Goal: Obtain resource: Download file/media

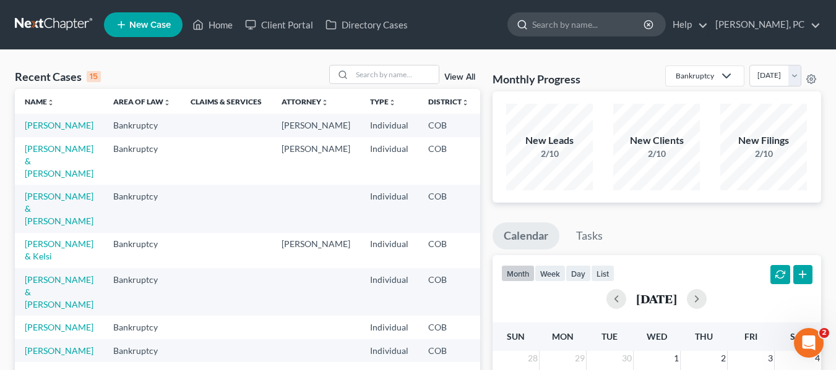
click at [595, 30] on input "search" at bounding box center [588, 24] width 113 height 23
type input "d'angelo"
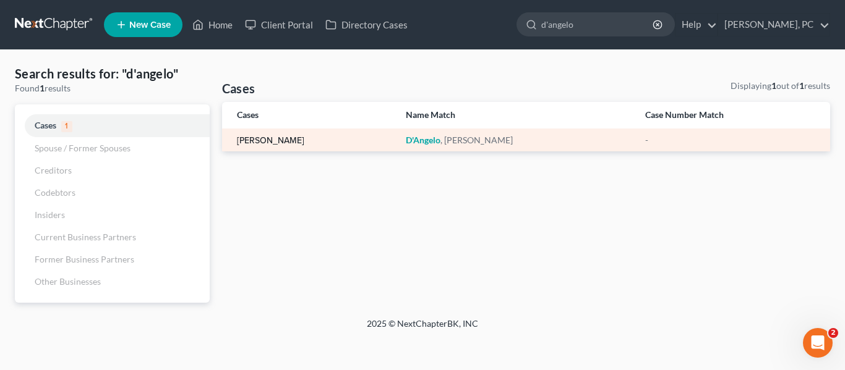
click at [271, 142] on link "[PERSON_NAME]" at bounding box center [270, 141] width 67 height 9
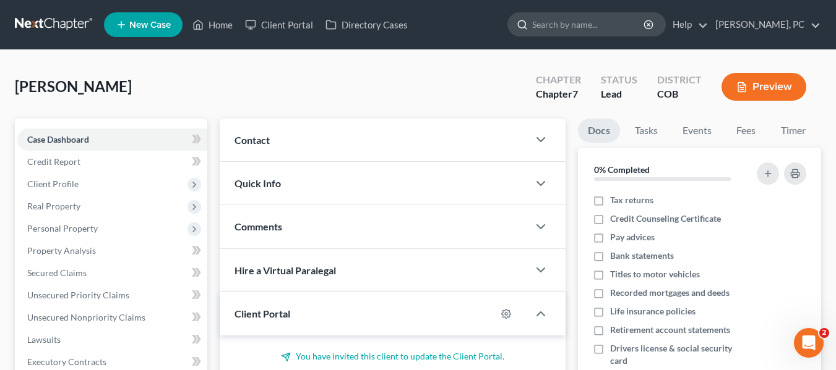
click at [563, 15] on input "search" at bounding box center [588, 24] width 113 height 23
type input "[PERSON_NAME]"
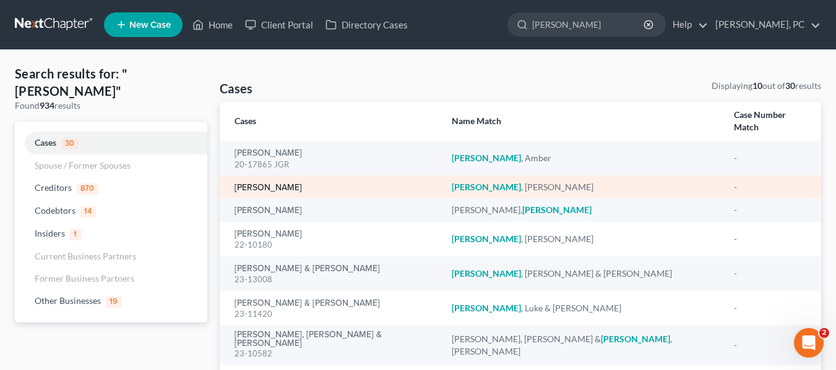
click at [250, 184] on link "[PERSON_NAME]" at bounding box center [267, 188] width 67 height 9
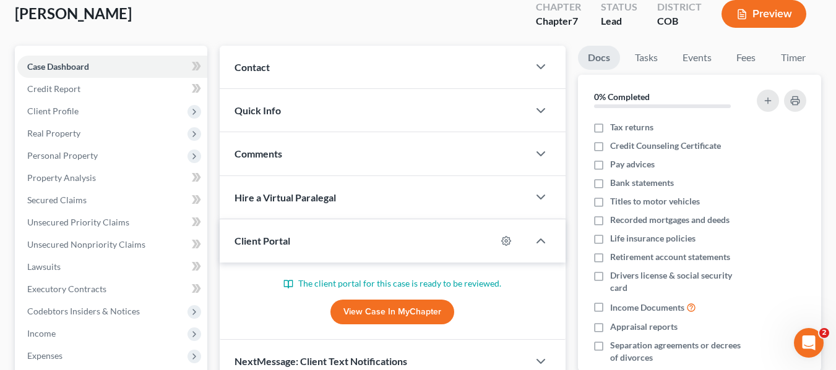
scroll to position [124, 0]
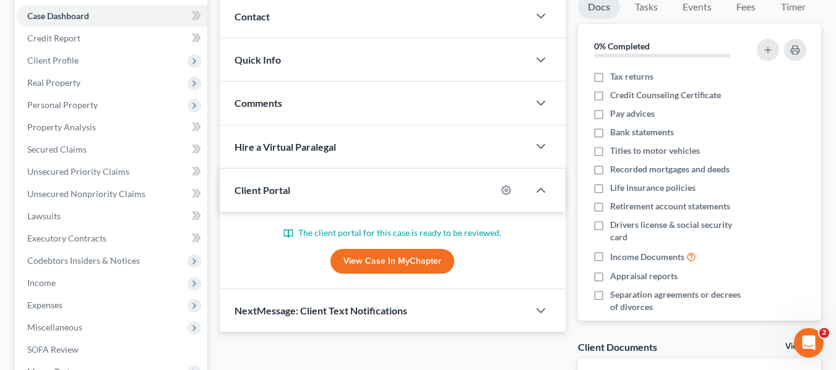
click at [370, 260] on link "View Case in MyChapter" at bounding box center [392, 261] width 124 height 25
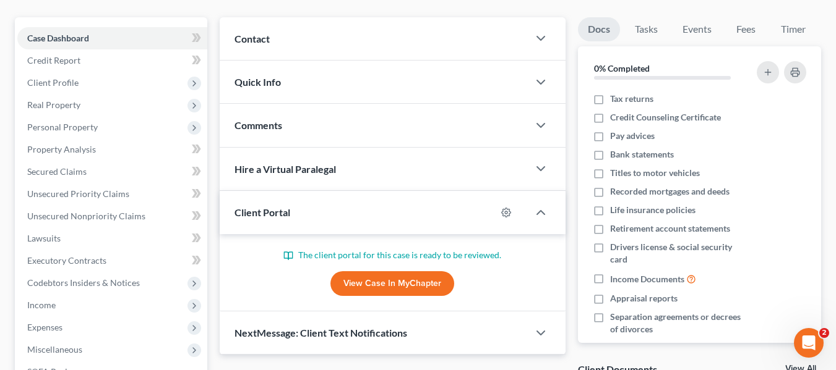
scroll to position [0, 0]
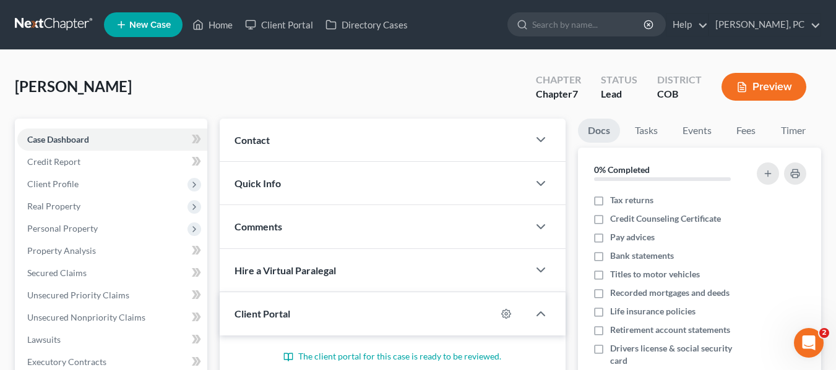
click at [367, 92] on div "[PERSON_NAME] Upgraded Chapter Chapter 7 Status Lead District COB Preview" at bounding box center [418, 92] width 806 height 54
click at [524, 139] on div "Contact" at bounding box center [374, 140] width 309 height 43
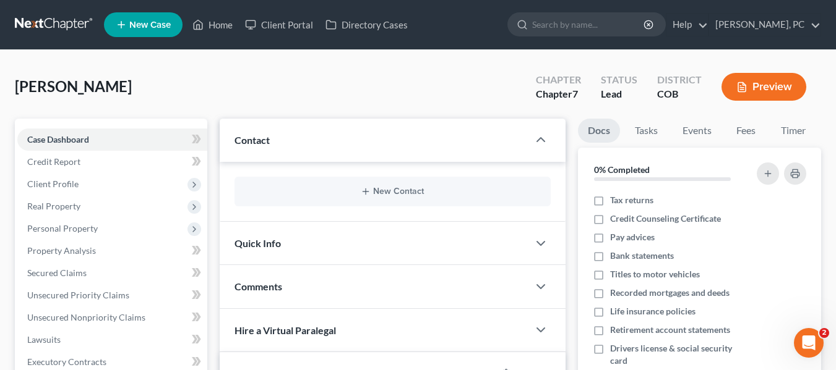
click at [524, 139] on div "Contact" at bounding box center [374, 140] width 309 height 43
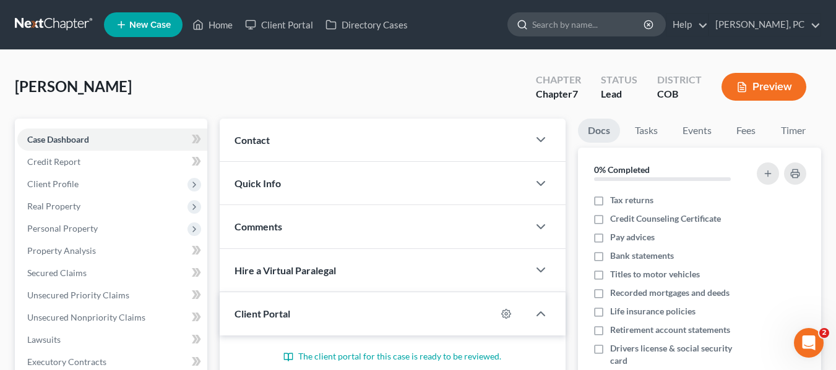
click at [645, 24] on input "search" at bounding box center [588, 24] width 113 height 23
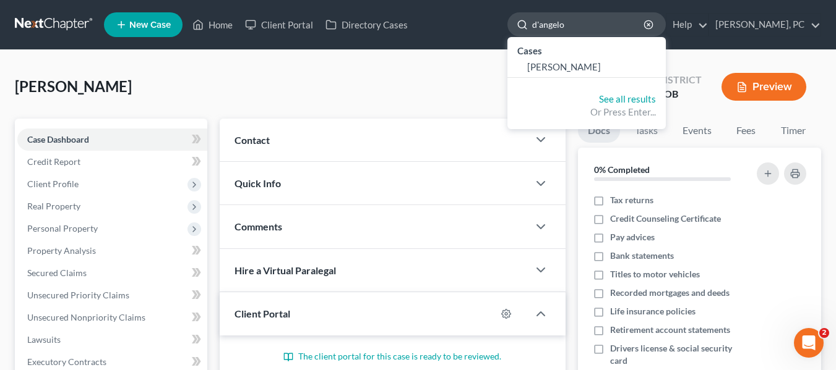
type input "d'angelo"
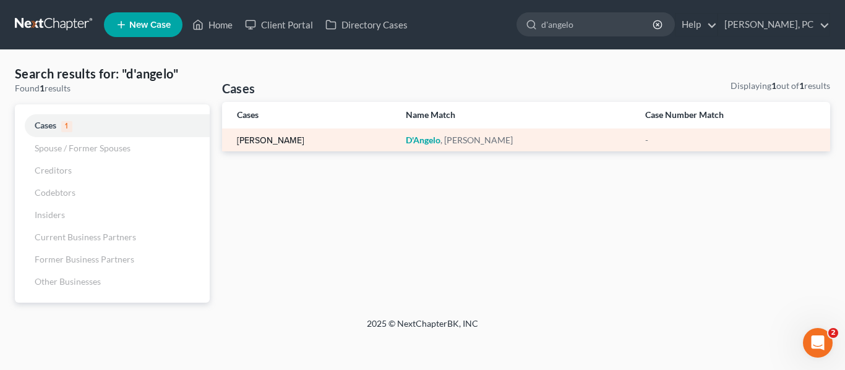
click at [276, 140] on link "[PERSON_NAME]" at bounding box center [270, 141] width 67 height 9
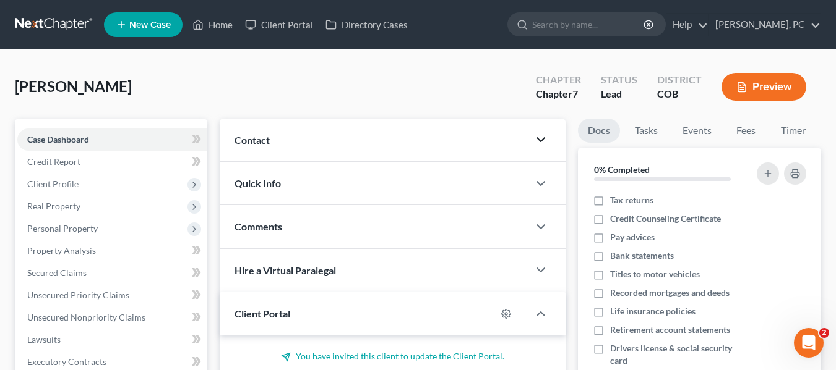
click at [538, 136] on icon "button" at bounding box center [540, 139] width 15 height 15
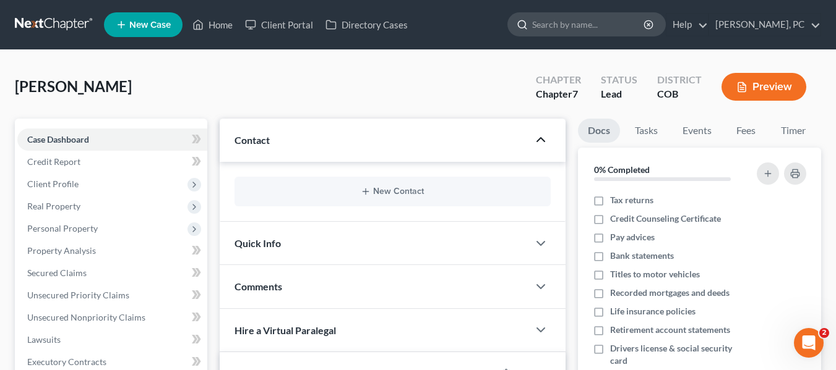
click at [580, 28] on input "search" at bounding box center [588, 24] width 113 height 23
type input "d'angelo"
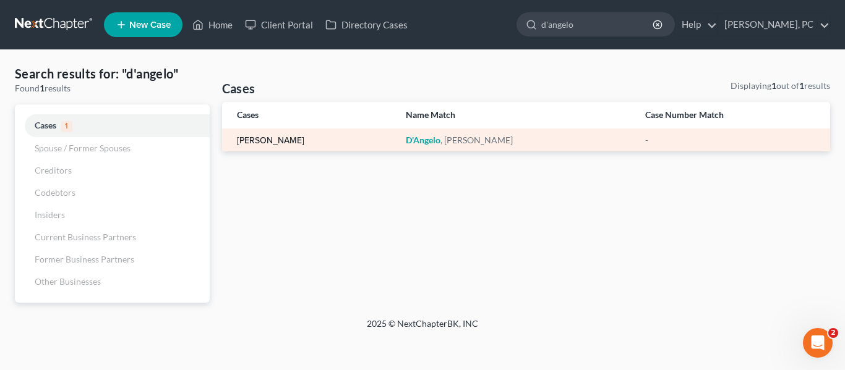
click at [273, 140] on link "[PERSON_NAME]" at bounding box center [270, 141] width 67 height 9
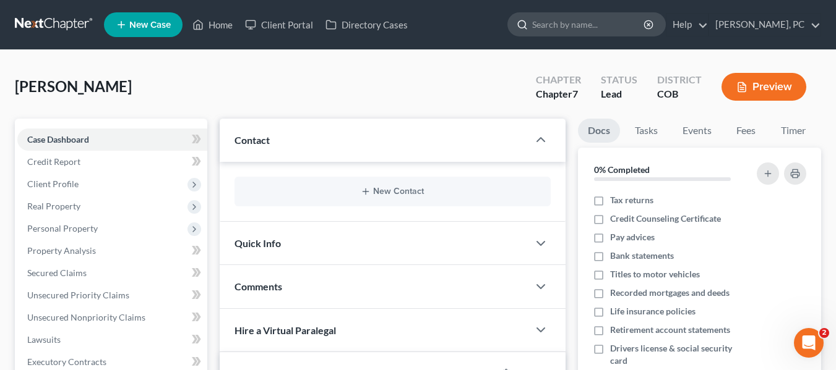
click at [562, 25] on input "search" at bounding box center [588, 24] width 113 height 23
type input "espensen"
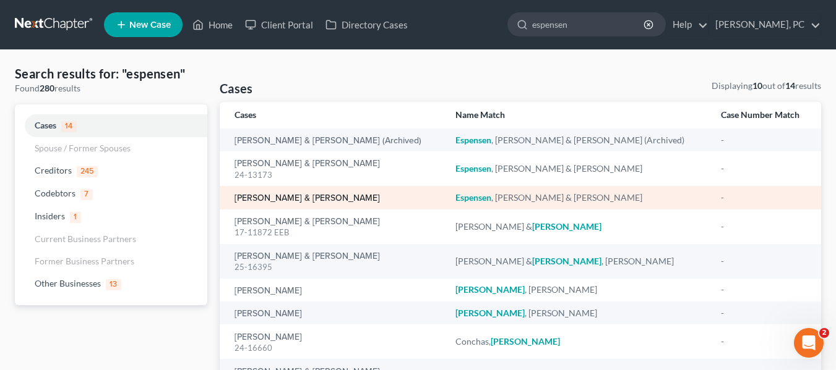
click at [313, 198] on link "[PERSON_NAME] & [PERSON_NAME]" at bounding box center [306, 198] width 145 height 9
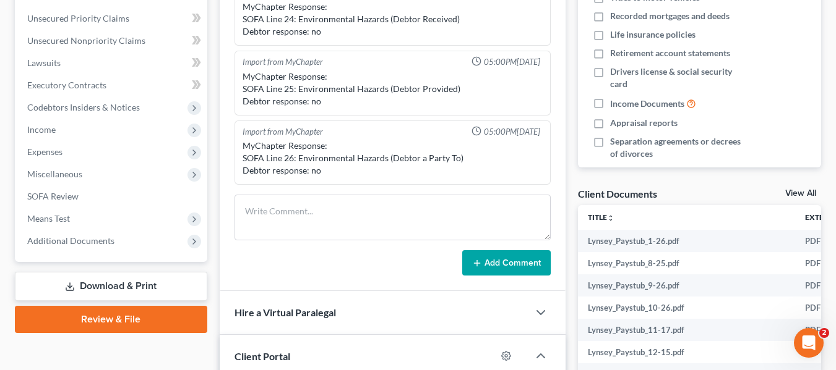
scroll to position [93, 0]
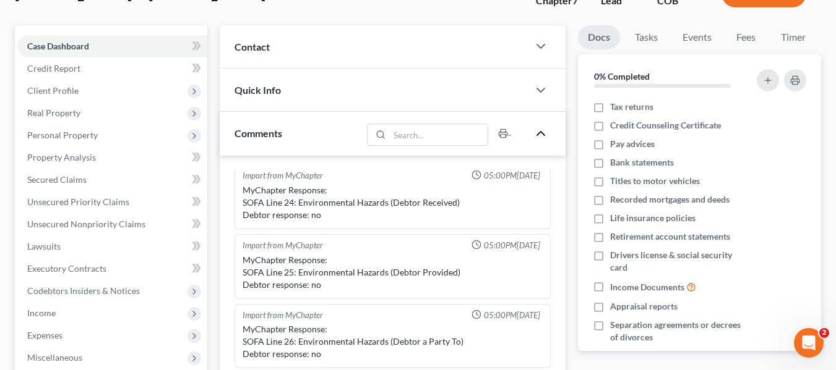
drag, startPoint x: 544, startPoint y: 133, endPoint x: 482, endPoint y: 128, distance: 62.0
click at [544, 133] on icon "button" at bounding box center [540, 133] width 15 height 15
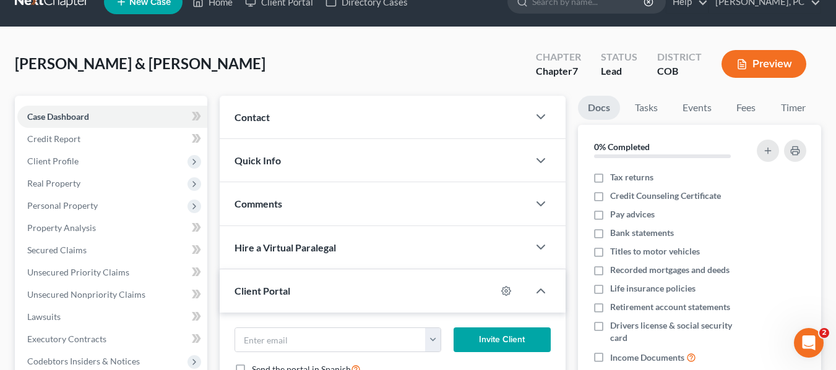
scroll to position [0, 0]
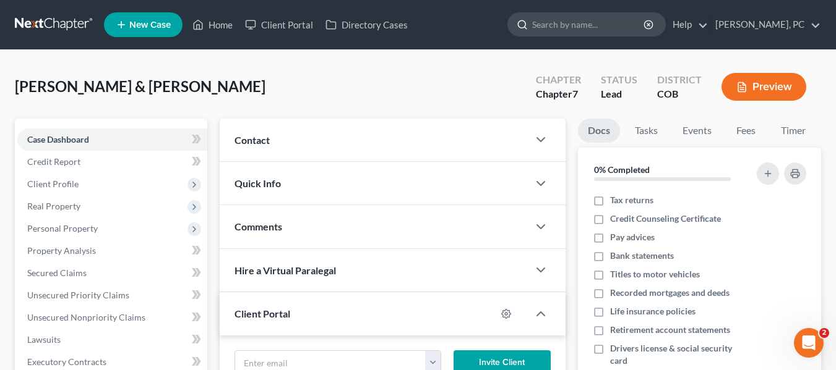
click at [587, 20] on input "search" at bounding box center [588, 24] width 113 height 23
type input "[PERSON_NAME]"
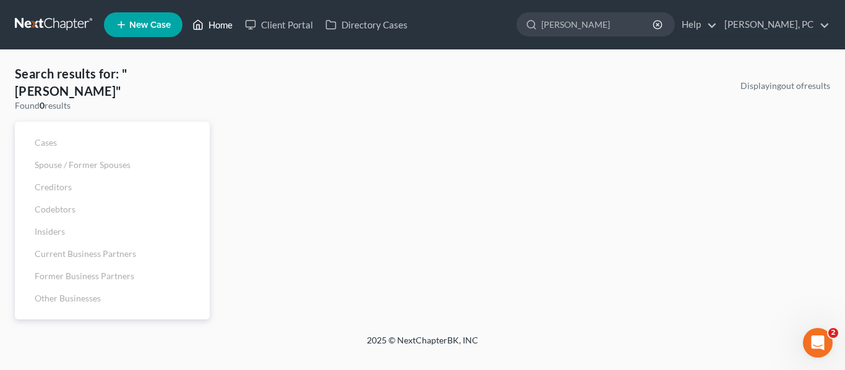
click at [223, 26] on link "Home" at bounding box center [212, 25] width 53 height 22
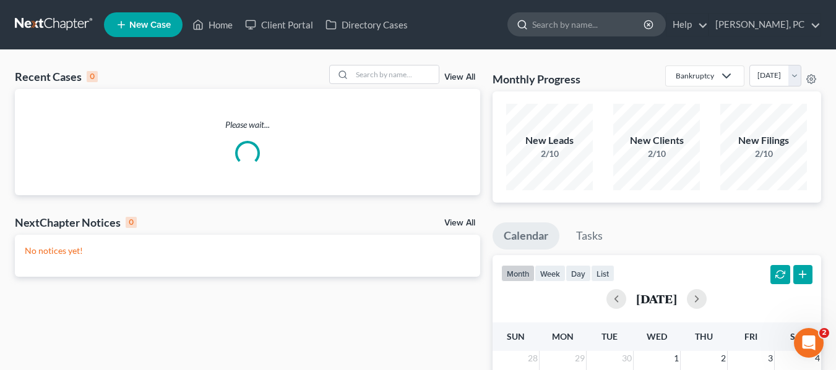
click at [623, 24] on input "search" at bounding box center [588, 24] width 113 height 23
type input "[PERSON_NAME]"
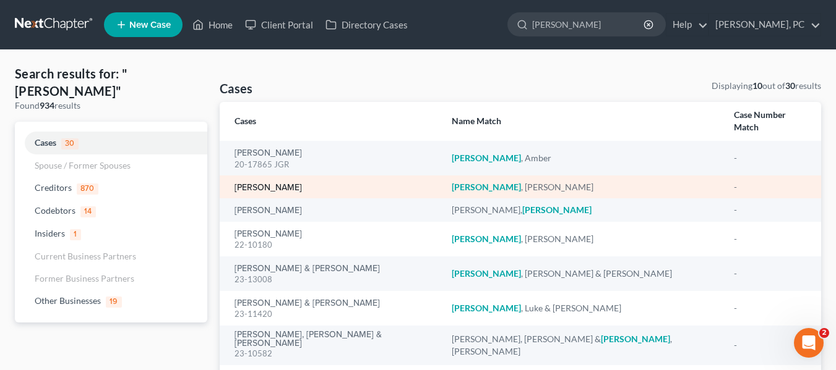
click at [260, 184] on link "[PERSON_NAME]" at bounding box center [267, 188] width 67 height 9
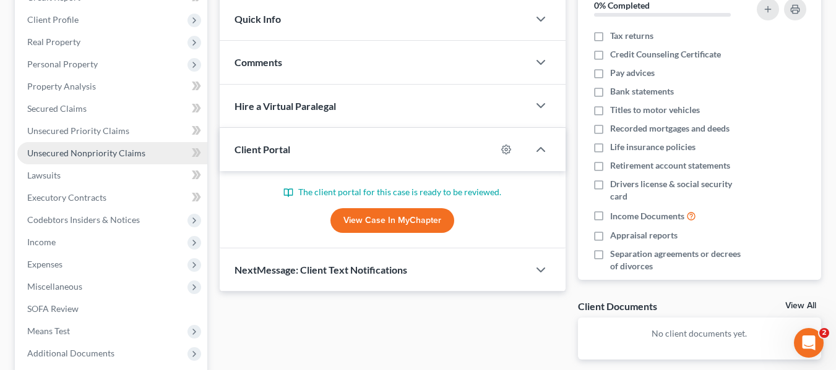
scroll to position [186, 0]
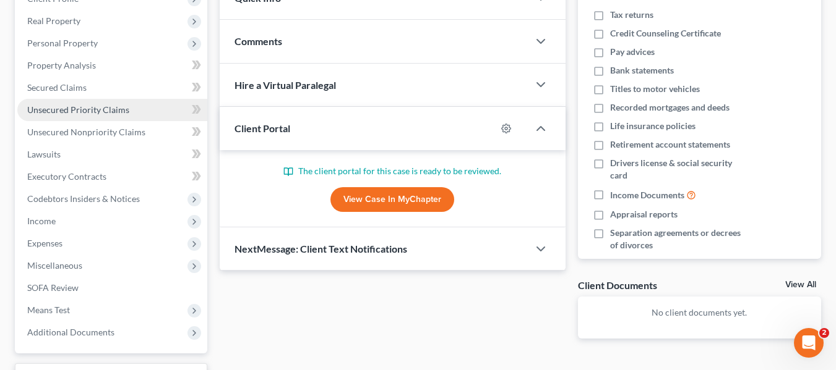
click at [79, 116] on link "Unsecured Priority Claims" at bounding box center [112, 110] width 190 height 22
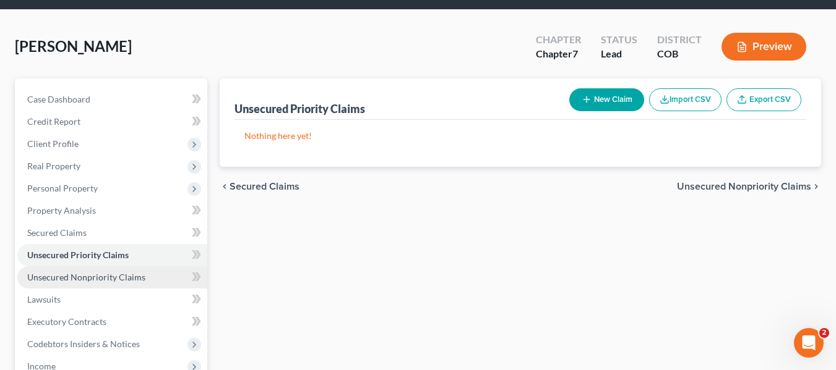
scroll to position [62, 0]
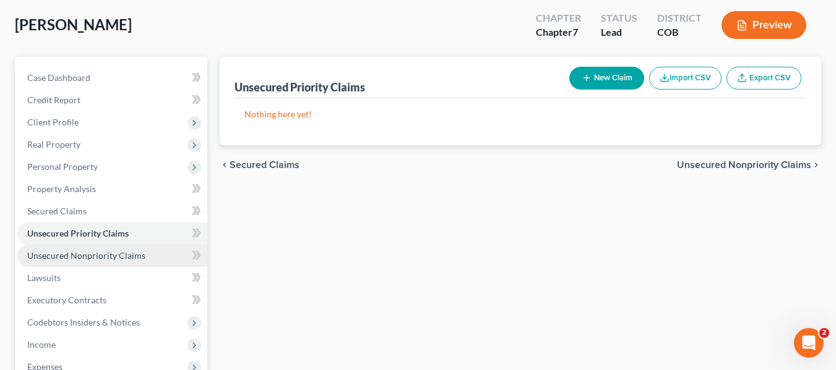
click at [76, 258] on span "Unsecured Nonpriority Claims" at bounding box center [86, 255] width 118 height 11
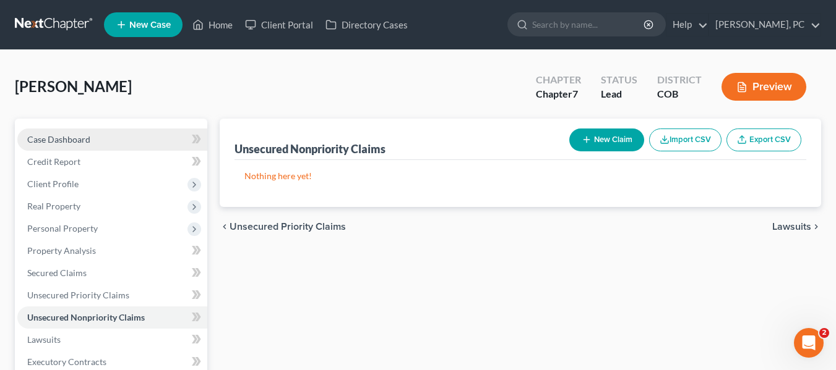
click at [56, 139] on span "Case Dashboard" at bounding box center [58, 139] width 63 height 11
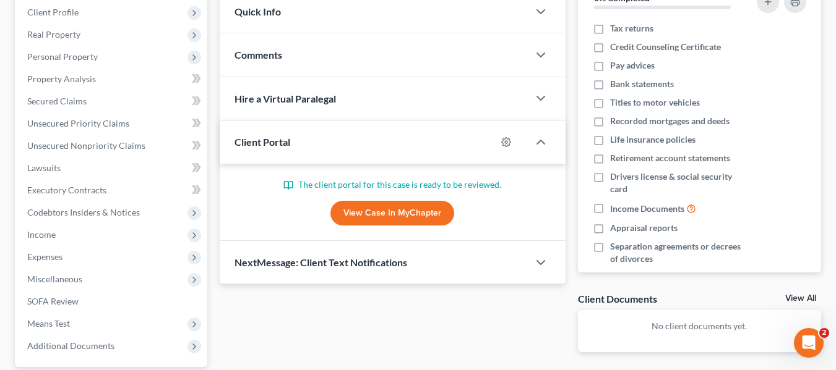
scroll to position [186, 0]
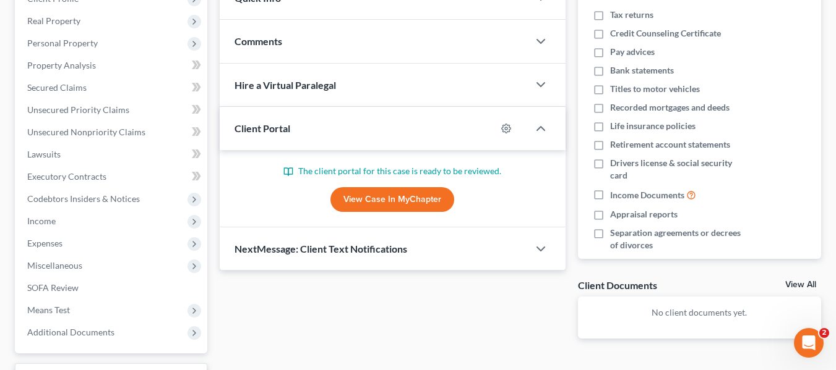
click at [377, 203] on link "View Case in MyChapter" at bounding box center [392, 199] width 124 height 25
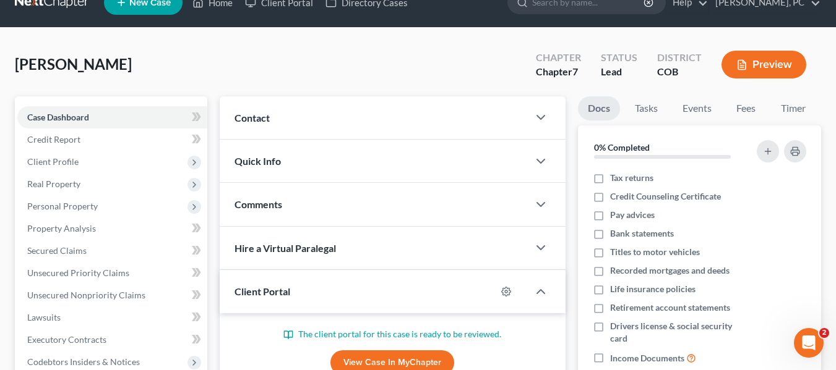
scroll to position [0, 0]
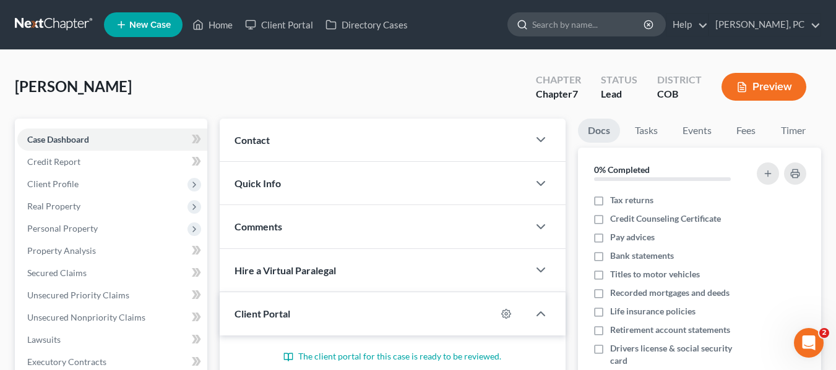
click at [597, 27] on input "search" at bounding box center [588, 24] width 113 height 23
type input "espensen"
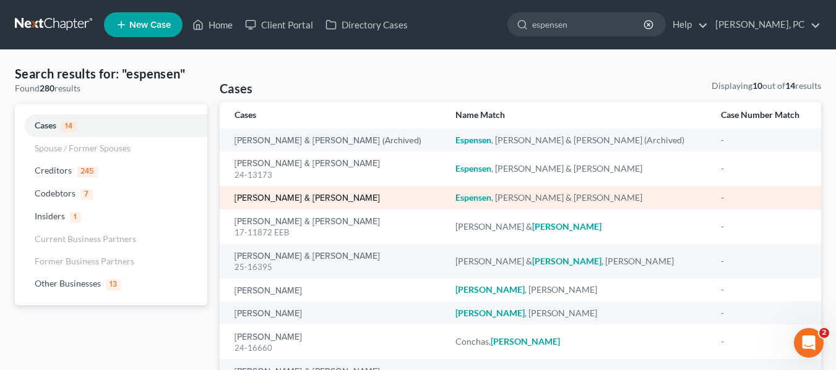
click at [276, 197] on link "[PERSON_NAME] & [PERSON_NAME]" at bounding box center [306, 198] width 145 height 9
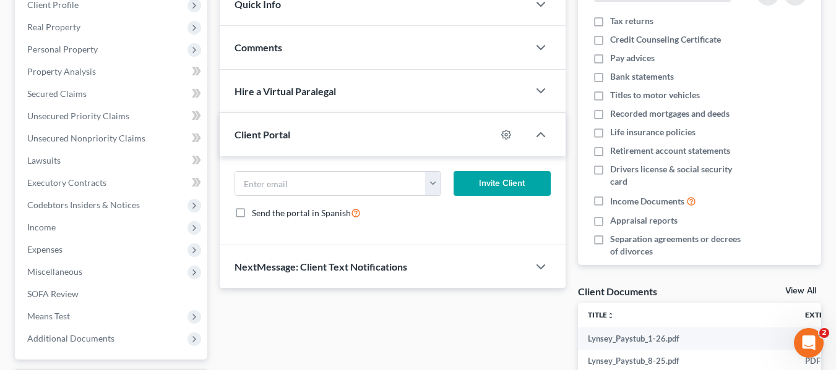
scroll to position [186, 0]
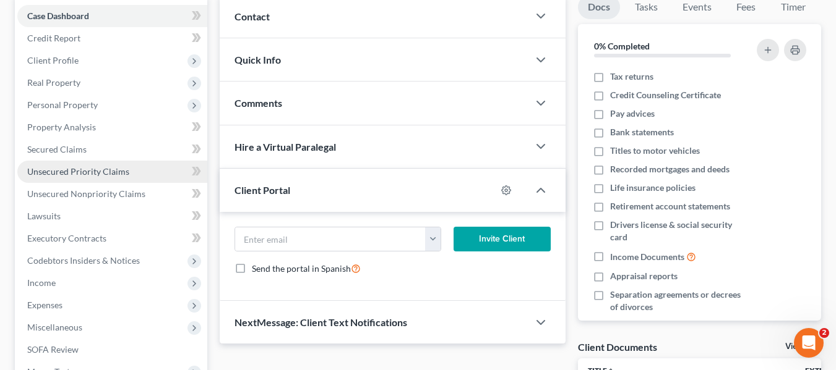
click at [90, 173] on span "Unsecured Priority Claims" at bounding box center [78, 171] width 102 height 11
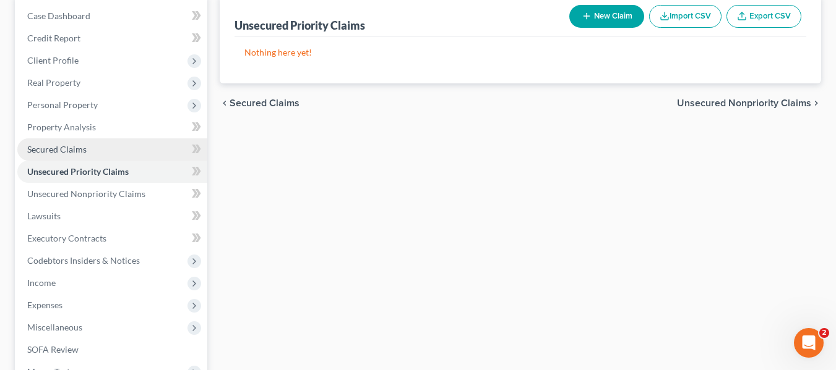
click at [99, 147] on link "Secured Claims" at bounding box center [112, 150] width 190 height 22
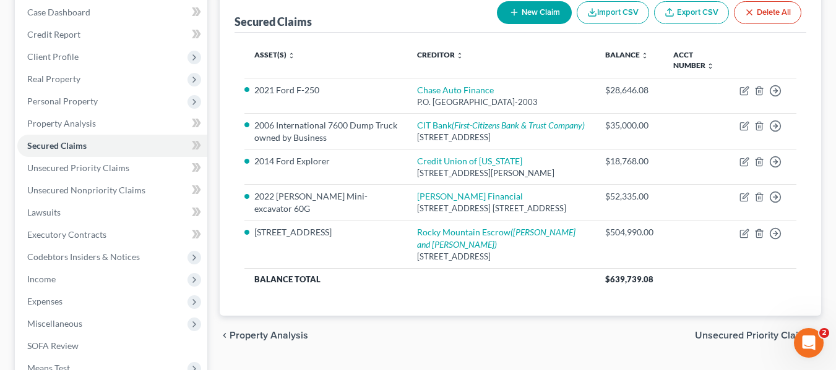
scroll to position [186, 0]
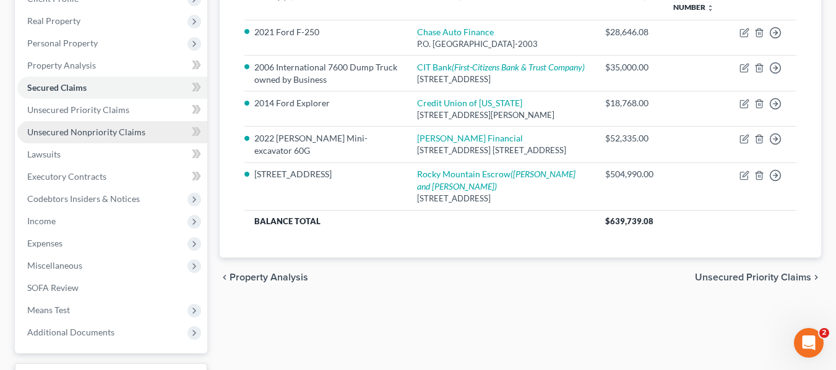
click at [72, 131] on span "Unsecured Nonpriority Claims" at bounding box center [86, 132] width 118 height 11
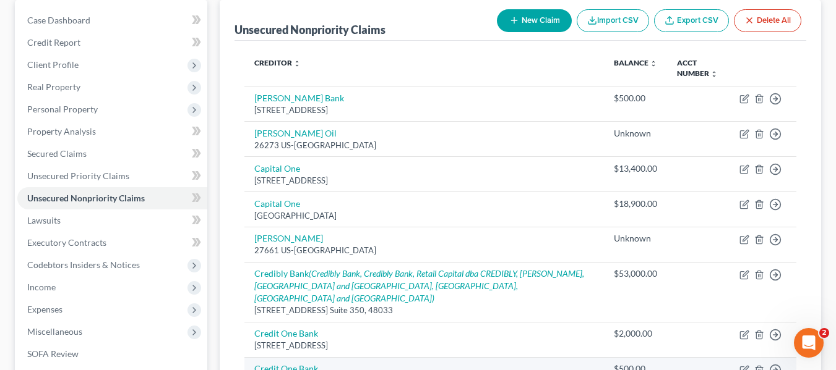
scroll to position [112, 0]
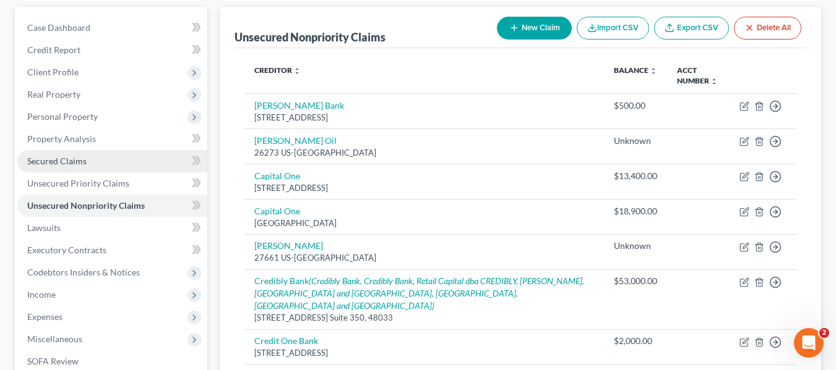
click at [71, 161] on span "Secured Claims" at bounding box center [56, 161] width 59 height 11
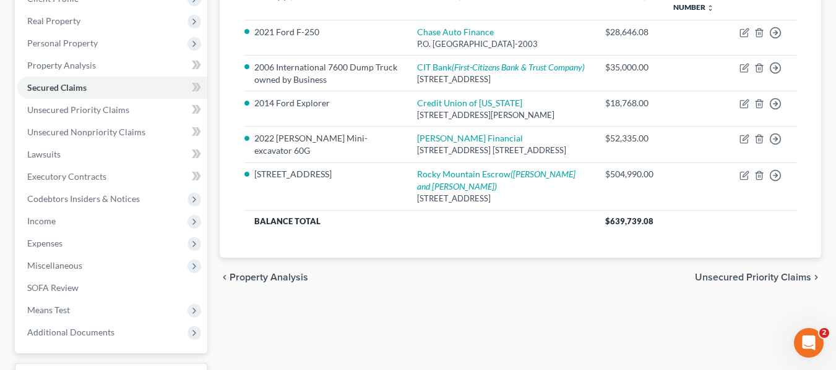
scroll to position [124, 0]
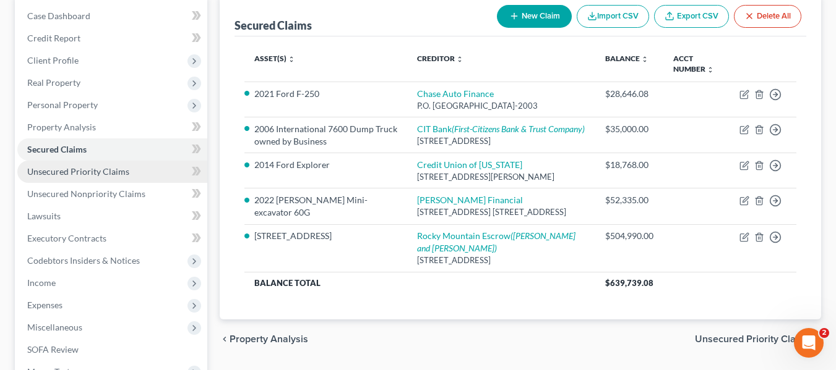
click at [69, 173] on span "Unsecured Priority Claims" at bounding box center [78, 171] width 102 height 11
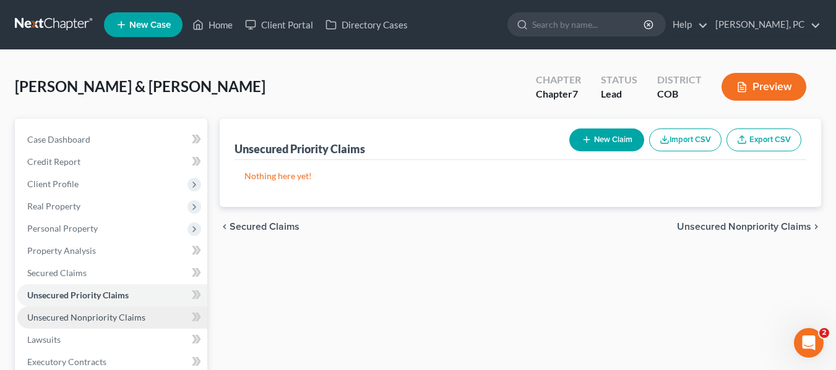
click at [71, 310] on link "Unsecured Nonpriority Claims" at bounding box center [112, 318] width 190 height 22
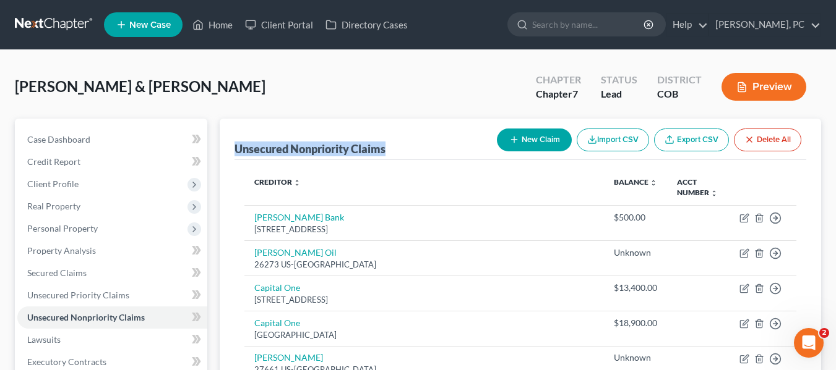
drag, startPoint x: 235, startPoint y: 149, endPoint x: 388, endPoint y: 151, distance: 152.8
click at [388, 151] on div "Unsecured Nonpriority Claims New Claim Import CSV Export CSV Delete All" at bounding box center [519, 139] width 571 height 41
click at [388, 148] on div "Unsecured Nonpriority Claims New Claim Import CSV Export CSV Delete All" at bounding box center [519, 139] width 571 height 41
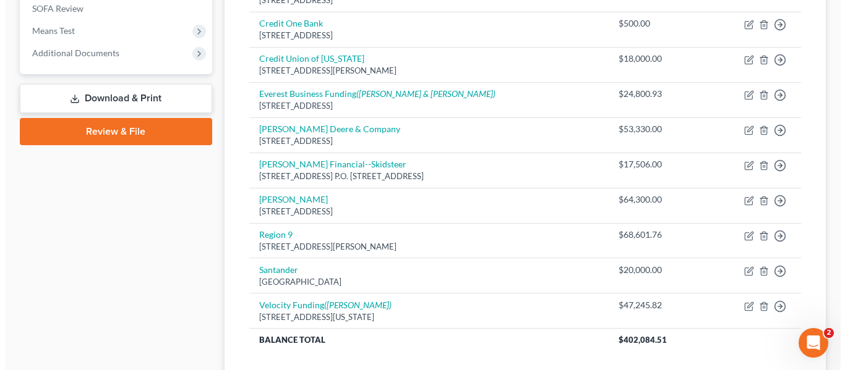
scroll to position [495, 0]
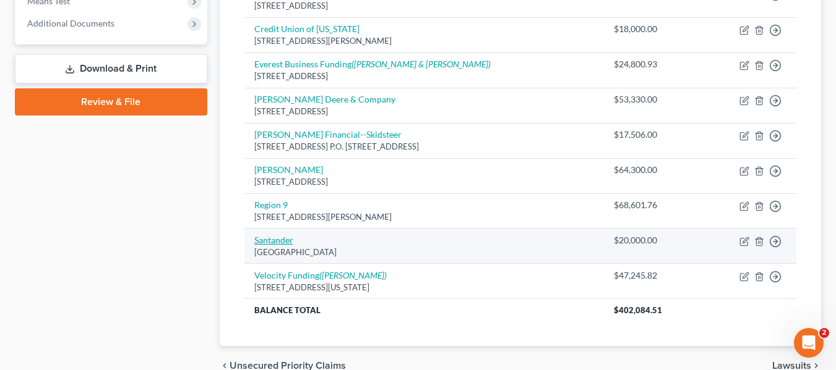
click at [271, 235] on link "Santander" at bounding box center [273, 240] width 39 height 11
select select "45"
select select "14"
select select "2"
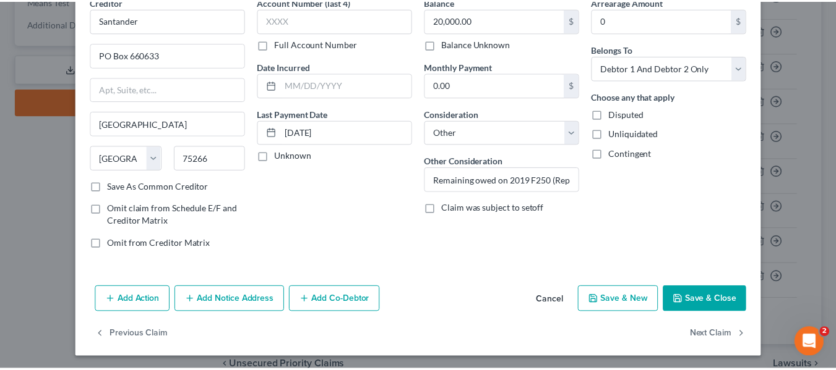
scroll to position [64, 0]
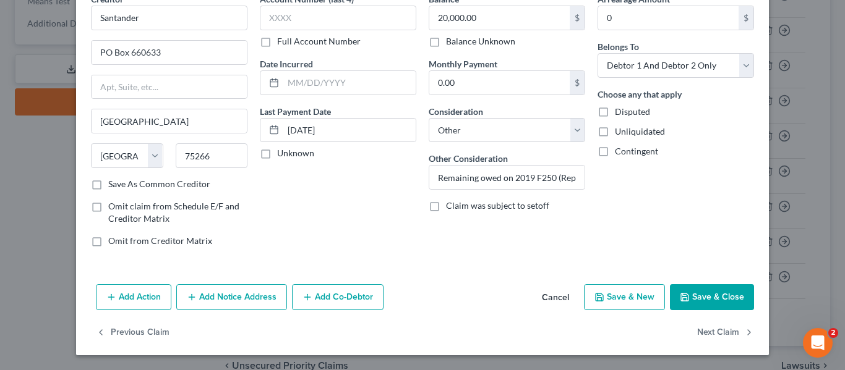
click at [692, 297] on button "Save & Close" at bounding box center [712, 297] width 84 height 26
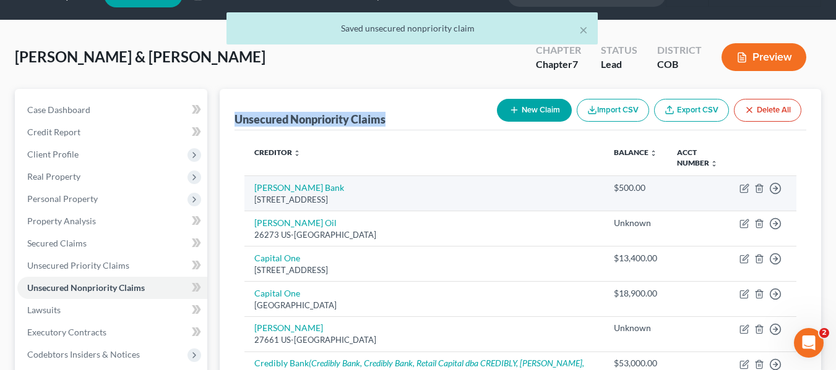
scroll to position [0, 0]
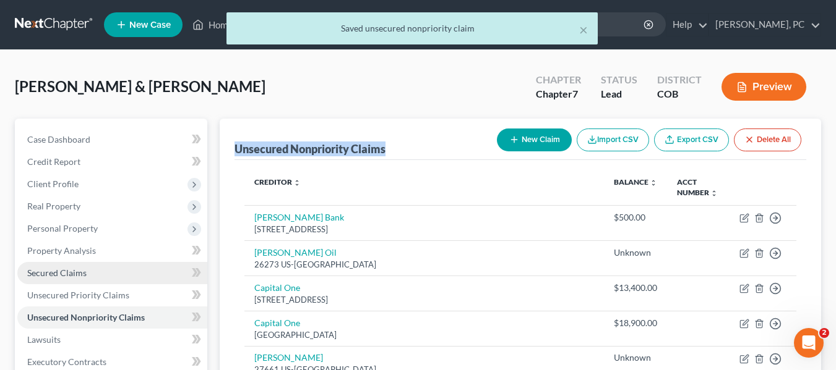
click at [58, 274] on span "Secured Claims" at bounding box center [56, 273] width 59 height 11
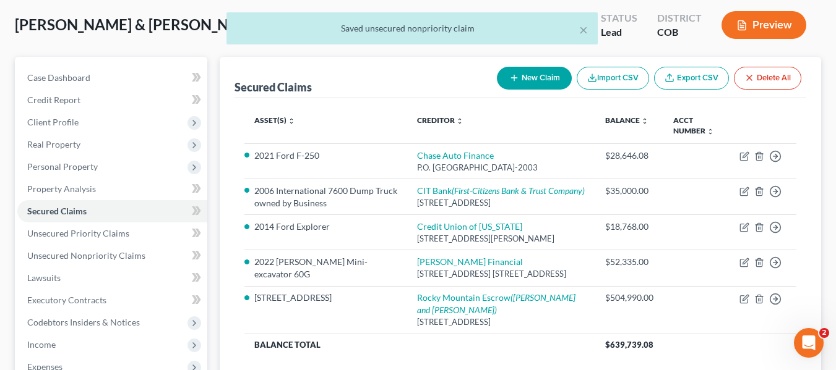
scroll to position [124, 0]
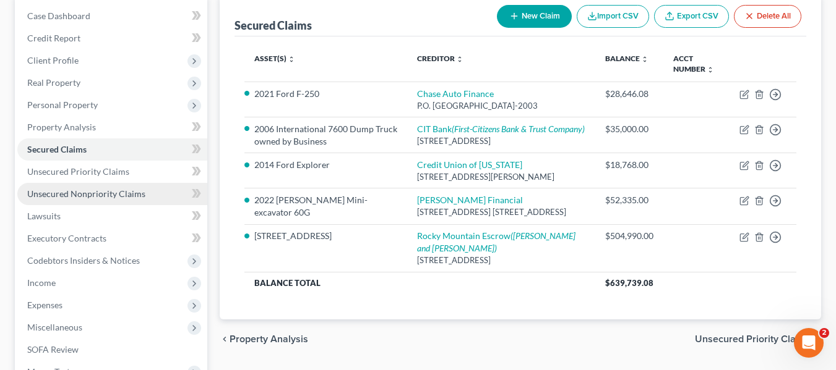
click at [124, 194] on span "Unsecured Nonpriority Claims" at bounding box center [86, 194] width 118 height 11
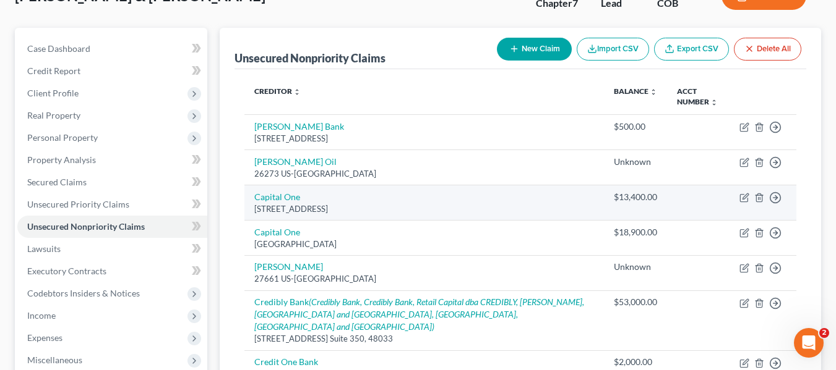
scroll to position [62, 0]
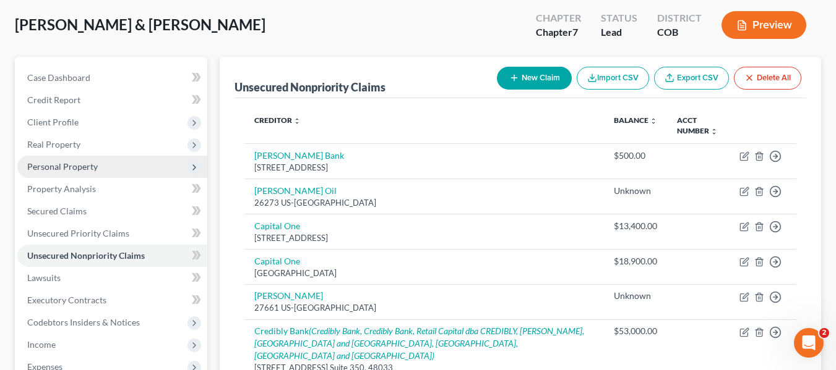
click at [55, 169] on span "Personal Property" at bounding box center [62, 166] width 71 height 11
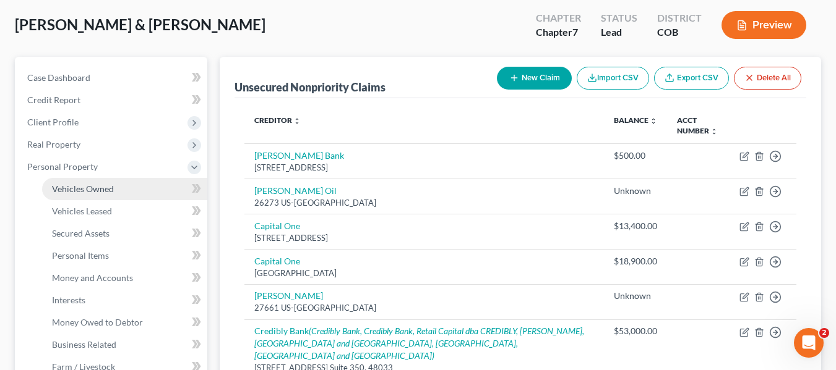
click at [103, 187] on span "Vehicles Owned" at bounding box center [83, 189] width 62 height 11
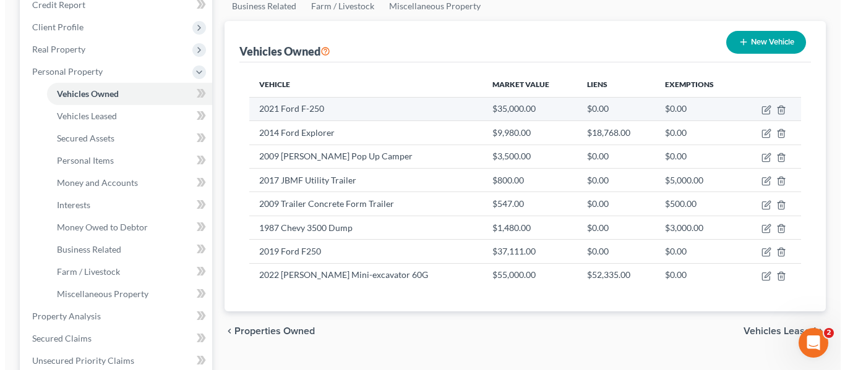
scroll to position [186, 0]
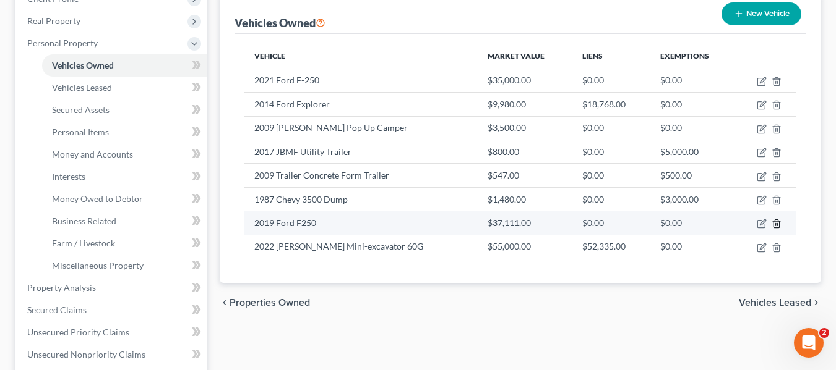
click at [775, 226] on icon "button" at bounding box center [776, 224] width 10 height 10
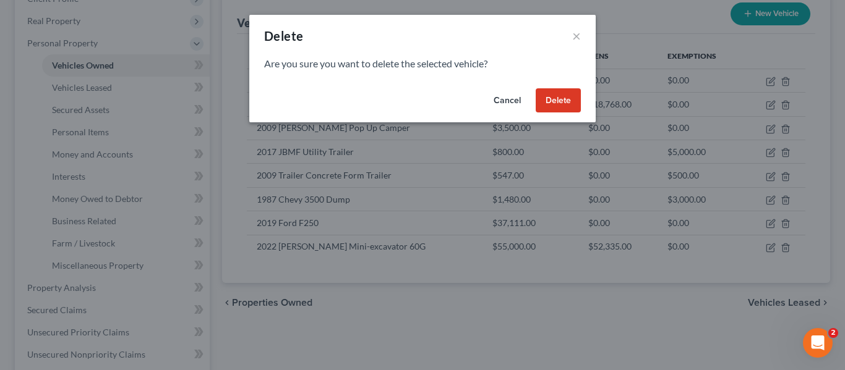
click at [554, 98] on button "Delete" at bounding box center [558, 100] width 45 height 25
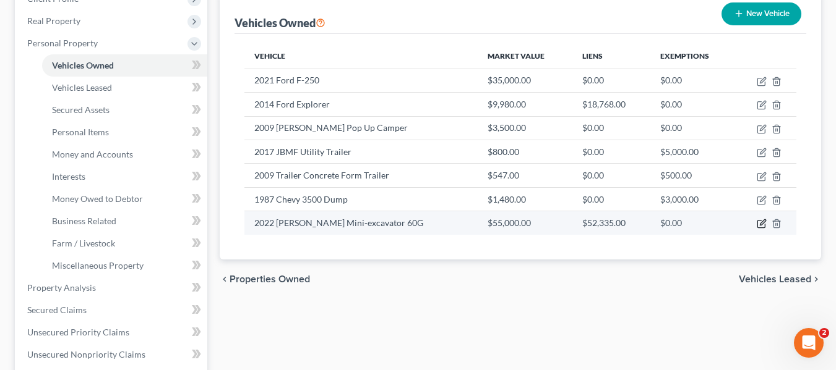
click at [761, 223] on icon "button" at bounding box center [761, 224] width 10 height 10
select select "7"
select select "4"
select select "2"
select select "0"
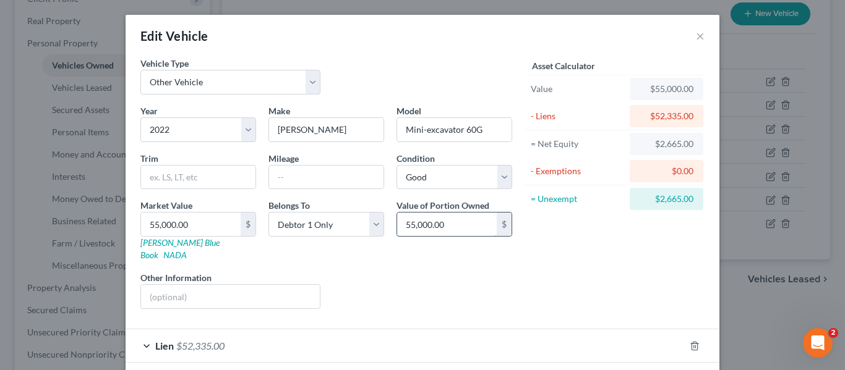
click at [484, 229] on input "55,000.00" at bounding box center [447, 225] width 100 height 24
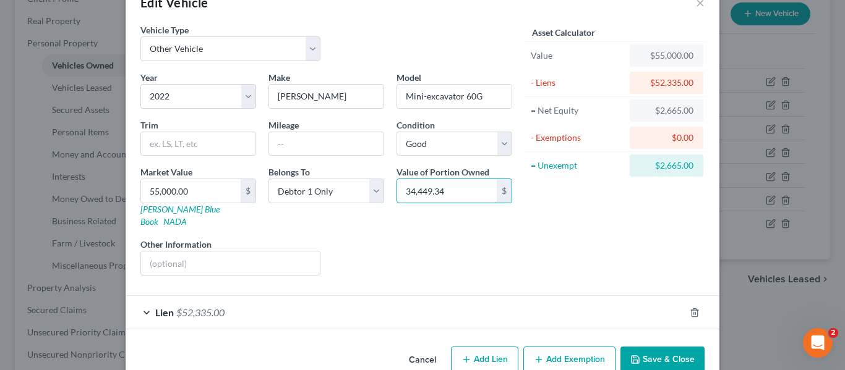
scroll to position [48, 0]
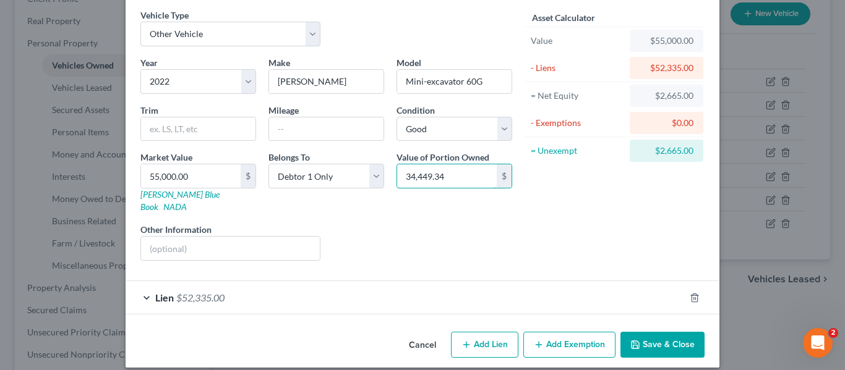
type input "34,449.34"
click at [670, 333] on button "Save & Close" at bounding box center [662, 345] width 84 height 26
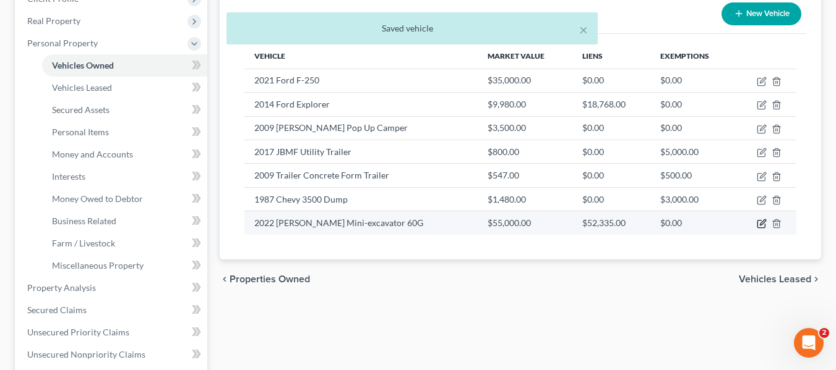
click at [763, 220] on icon "button" at bounding box center [761, 224] width 10 height 10
select select "7"
select select "4"
select select "2"
select select "0"
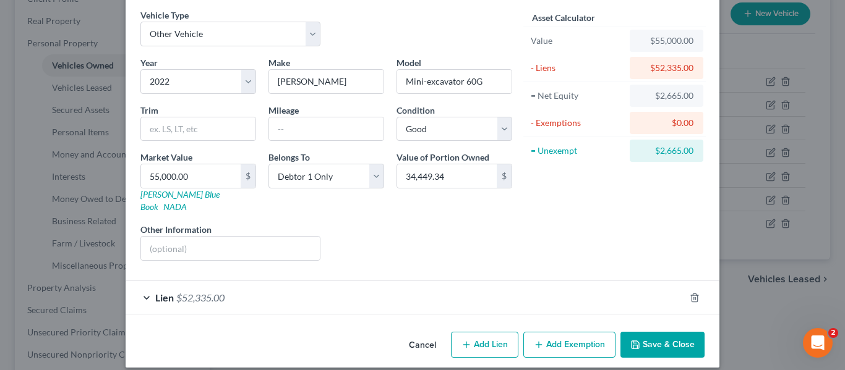
click at [657, 335] on button "Save & Close" at bounding box center [662, 345] width 84 height 26
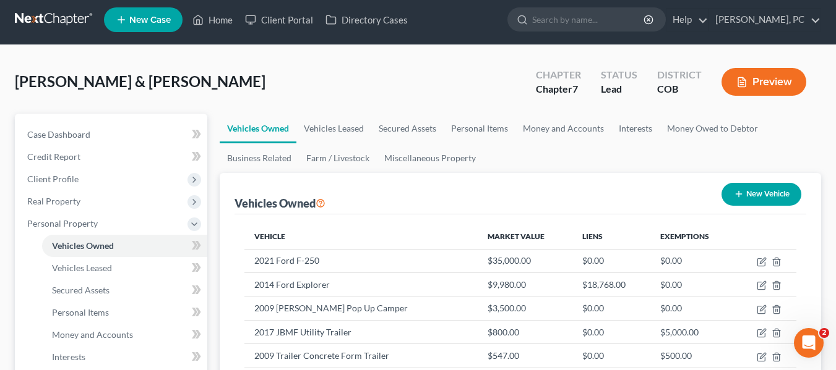
scroll to position [0, 0]
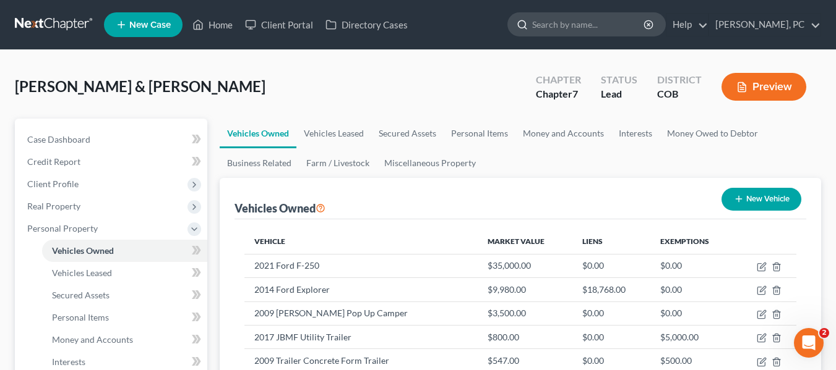
click at [610, 24] on input "search" at bounding box center [588, 24] width 113 height 23
click at [460, 72] on div "[PERSON_NAME] & [PERSON_NAME] Upgraded Chapter Chapter 7 Status Lead District C…" at bounding box center [418, 92] width 806 height 54
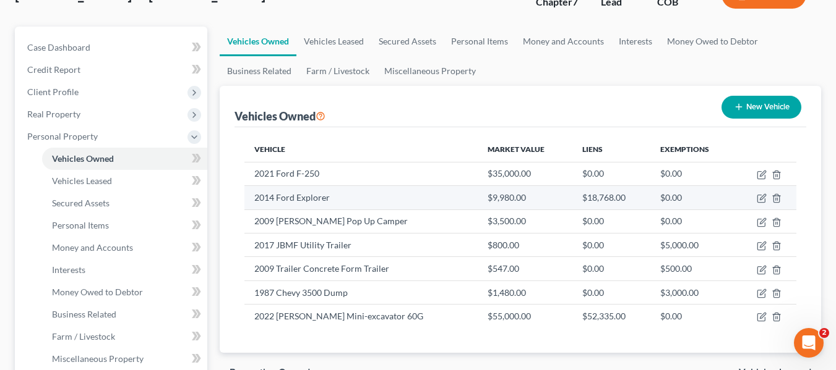
scroll to position [62, 0]
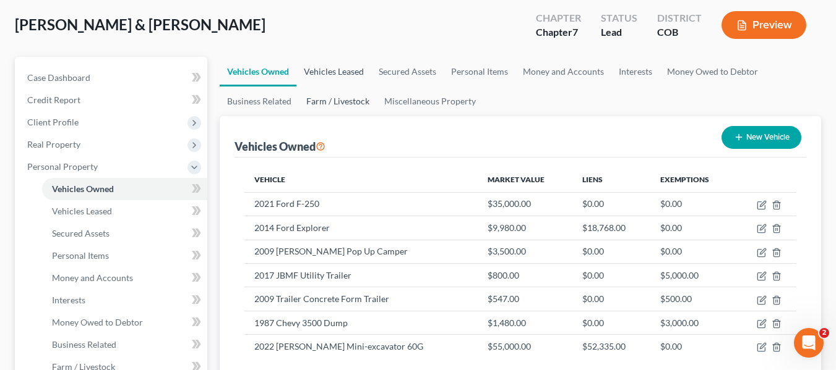
drag, startPoint x: 328, startPoint y: 74, endPoint x: 327, endPoint y: 93, distance: 19.2
click at [328, 74] on link "Vehicles Leased" at bounding box center [333, 72] width 75 height 30
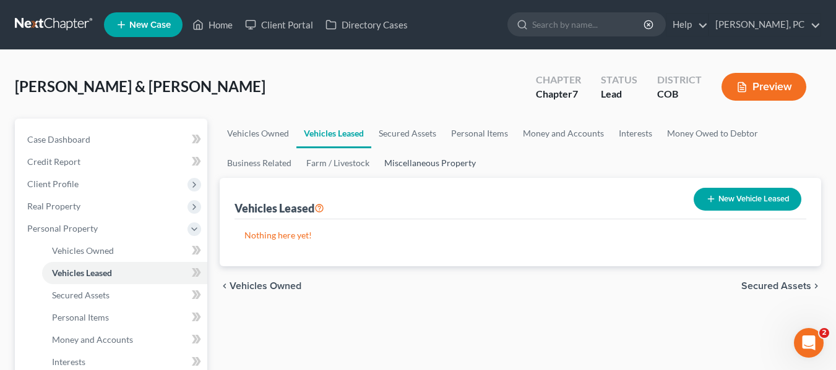
click at [415, 156] on link "Miscellaneous Property" at bounding box center [430, 163] width 106 height 30
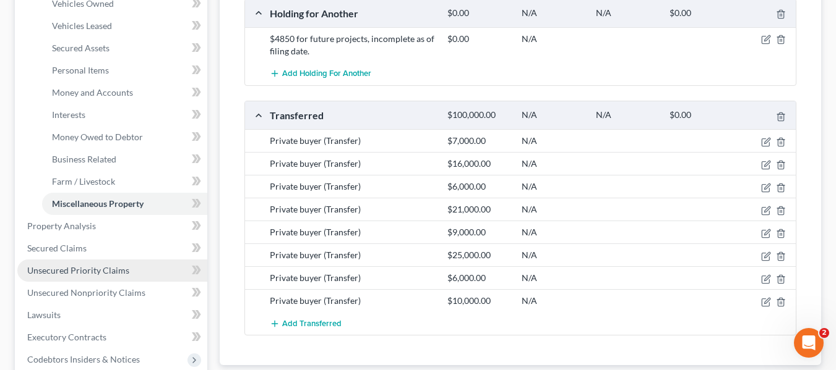
click at [67, 268] on span "Unsecured Priority Claims" at bounding box center [78, 270] width 102 height 11
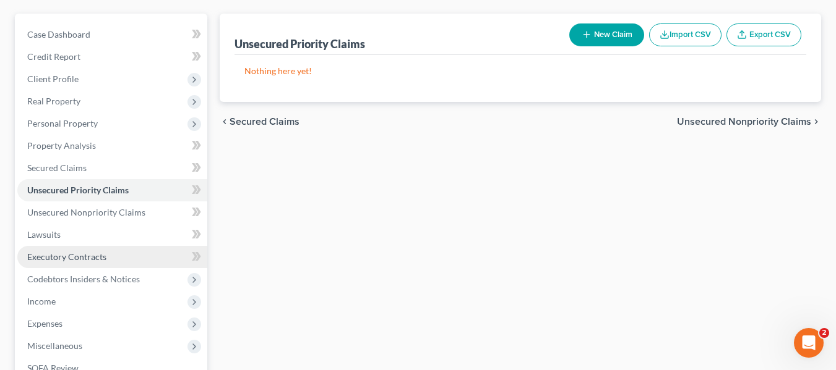
scroll to position [124, 0]
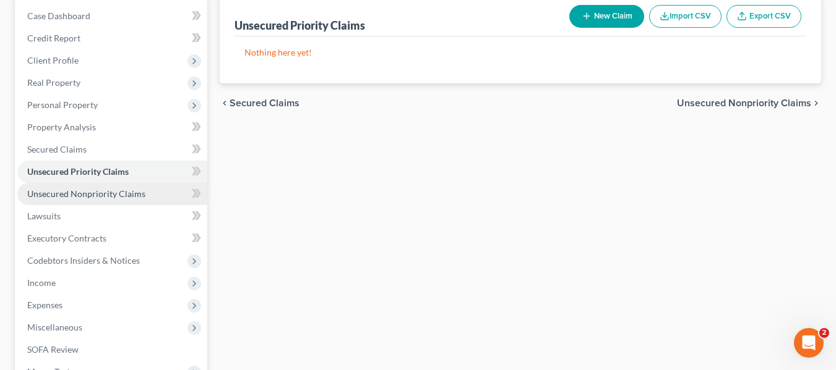
click at [94, 201] on link "Unsecured Nonpriority Claims" at bounding box center [112, 194] width 190 height 22
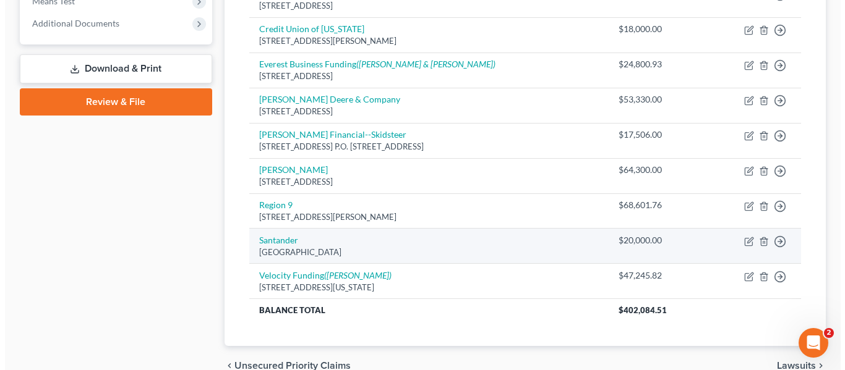
scroll to position [371, 0]
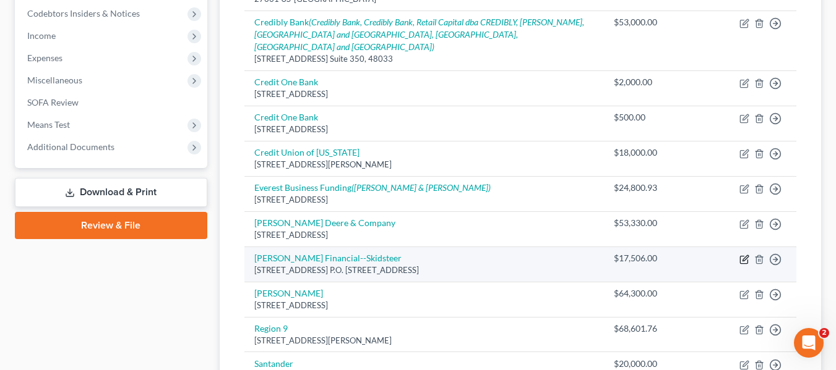
click at [744, 255] on icon "button" at bounding box center [744, 260] width 10 height 10
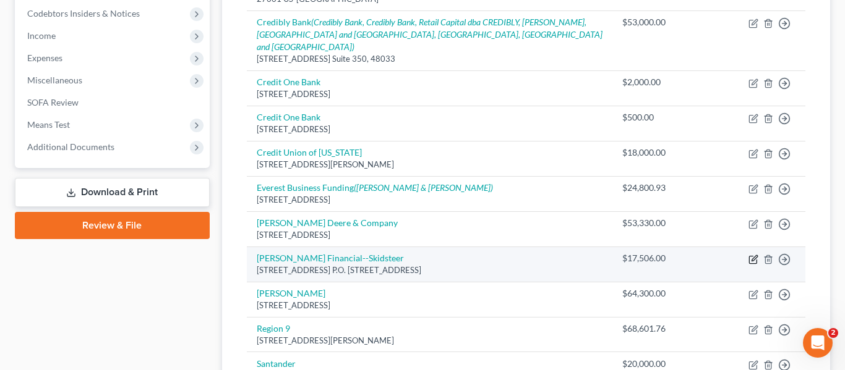
select select "16"
select select "2"
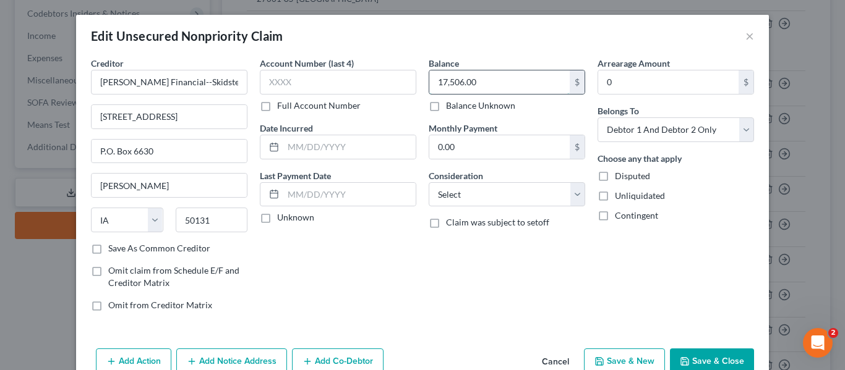
click at [473, 81] on input "17,506.00" at bounding box center [499, 83] width 140 height 24
type input "2,769.53"
click at [528, 42] on div "Edit Unsecured Nonpriority Claim ×" at bounding box center [422, 36] width 693 height 42
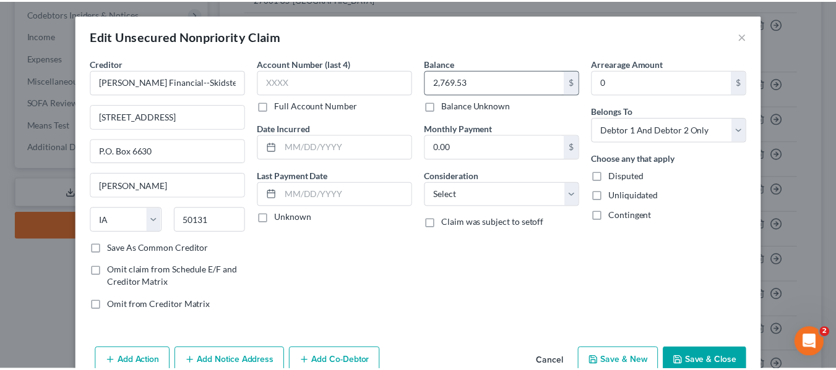
scroll to position [64, 0]
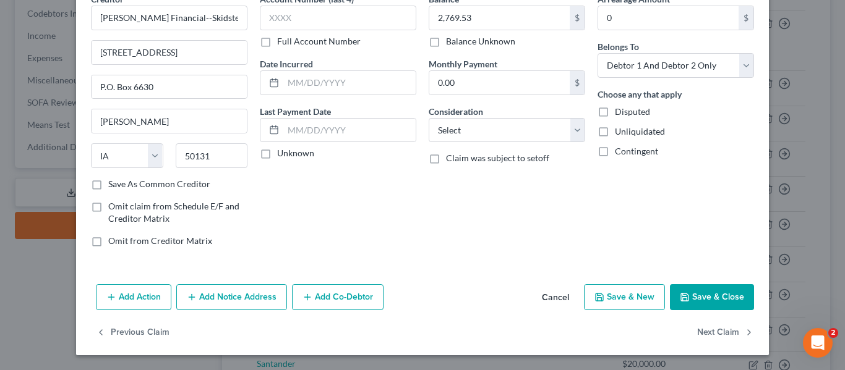
click at [695, 304] on button "Save & Close" at bounding box center [712, 297] width 84 height 26
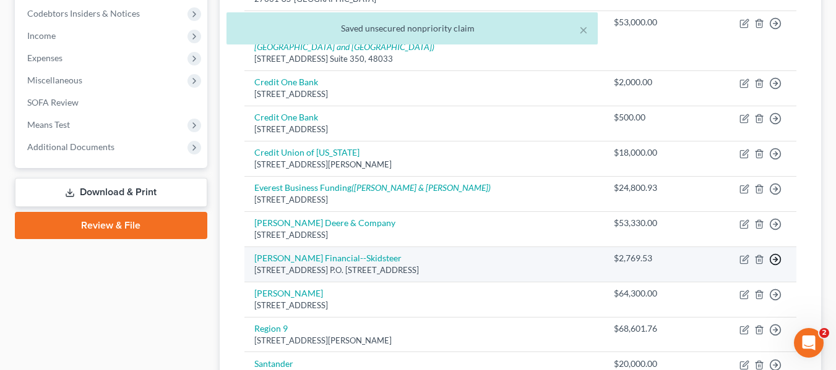
click at [775, 254] on icon "button" at bounding box center [775, 260] width 12 height 12
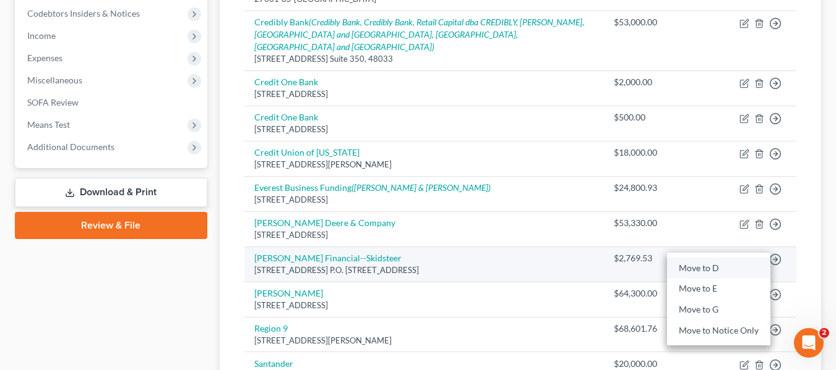
click at [708, 259] on link "Move to D" at bounding box center [718, 268] width 103 height 21
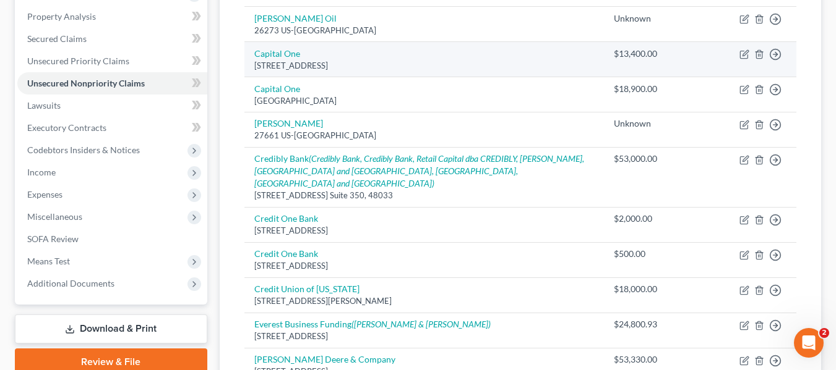
scroll to position [247, 0]
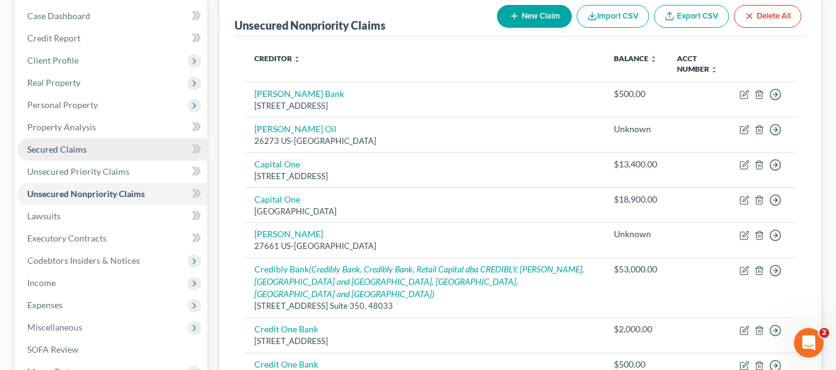
click at [54, 155] on link "Secured Claims" at bounding box center [112, 150] width 190 height 22
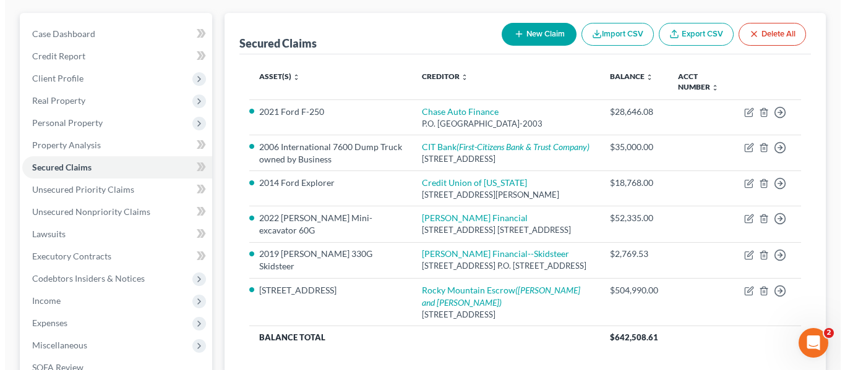
scroll to position [124, 0]
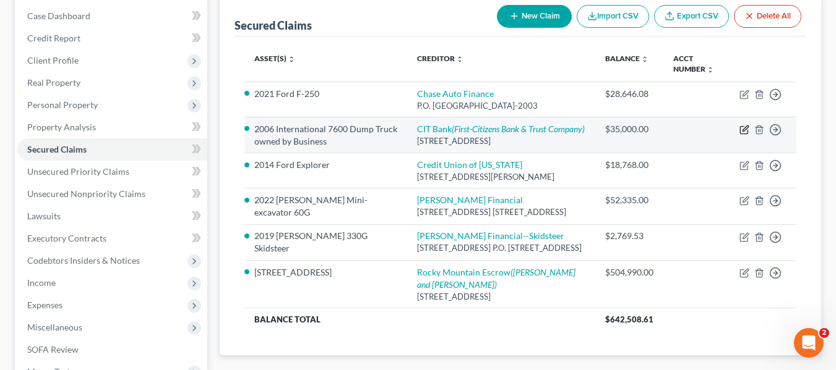
click at [745, 135] on icon "button" at bounding box center [744, 130] width 10 height 10
select select "9"
select select "2"
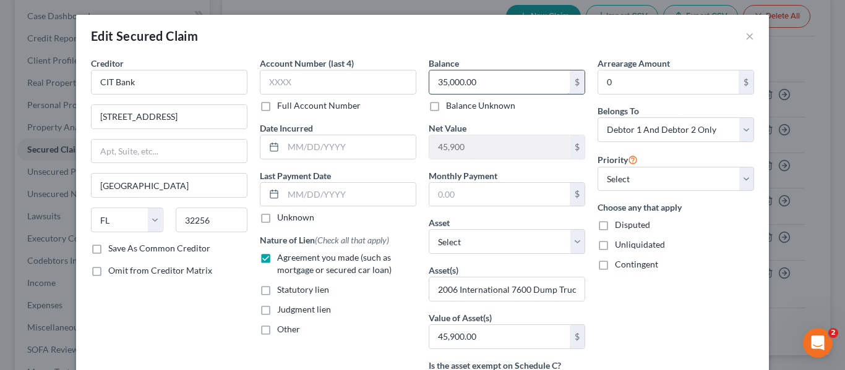
click at [504, 86] on input "35,000.00" at bounding box center [499, 83] width 140 height 24
type input "28,000"
click at [503, 41] on div "Edit Secured Claim ×" at bounding box center [422, 36] width 693 height 42
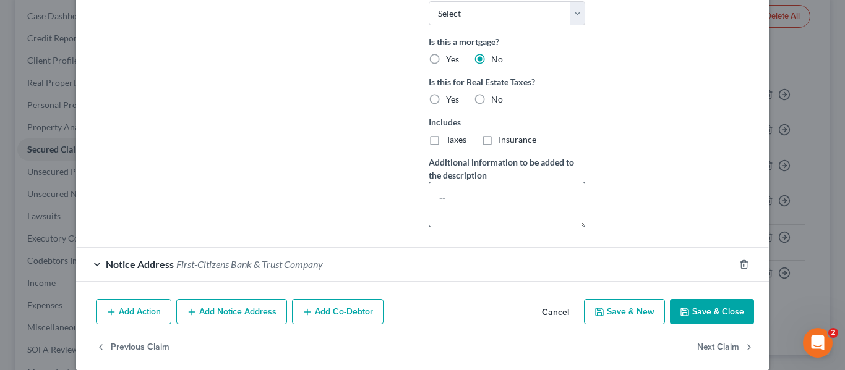
scroll to position [426, 0]
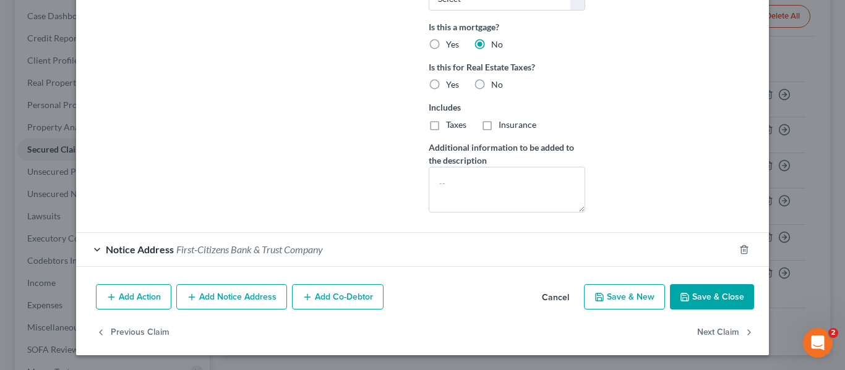
click at [693, 296] on button "Save & Close" at bounding box center [712, 297] width 84 height 26
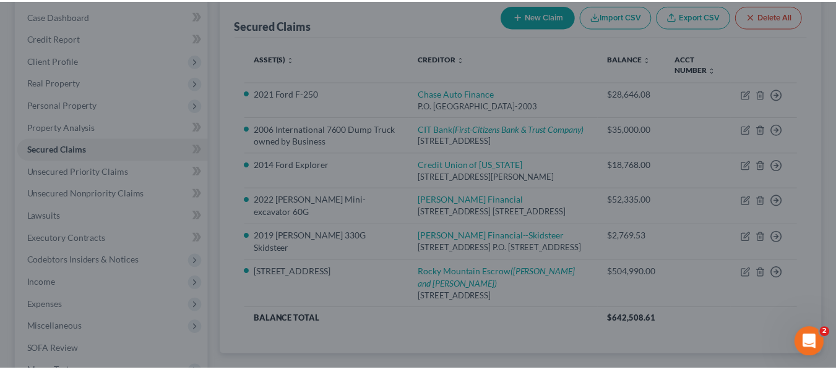
scroll to position [291, 0]
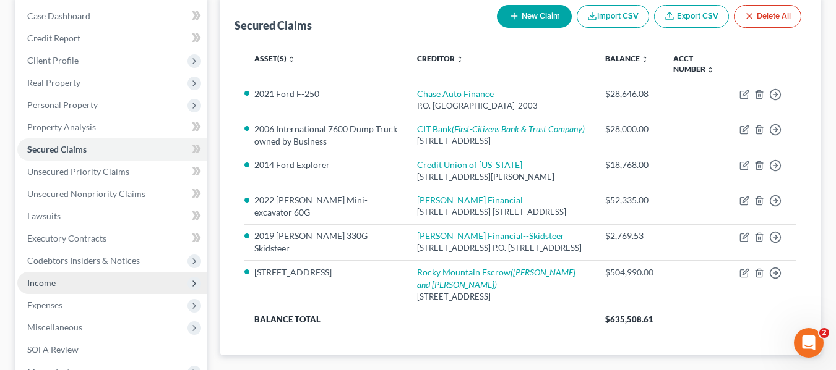
click at [46, 281] on span "Income" at bounding box center [41, 283] width 28 height 11
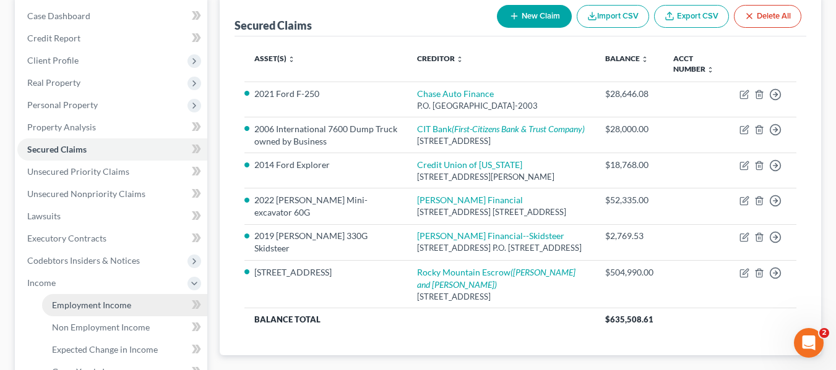
click at [62, 307] on span "Employment Income" at bounding box center [91, 305] width 79 height 11
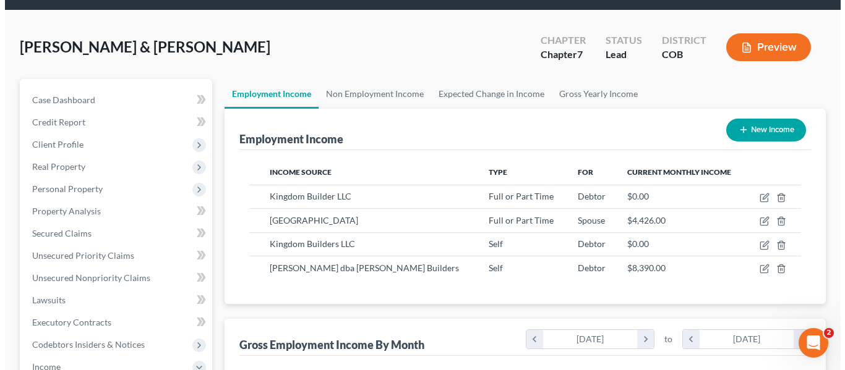
scroll to position [62, 0]
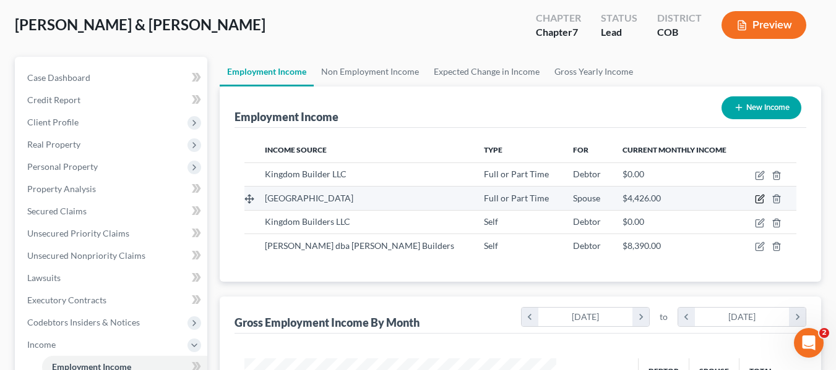
click at [763, 199] on icon "button" at bounding box center [760, 199] width 10 height 10
select select "0"
select select "5"
select select "0"
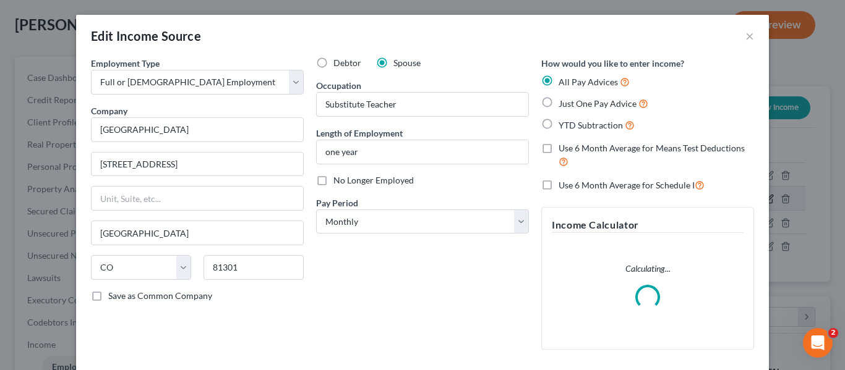
scroll to position [222, 341]
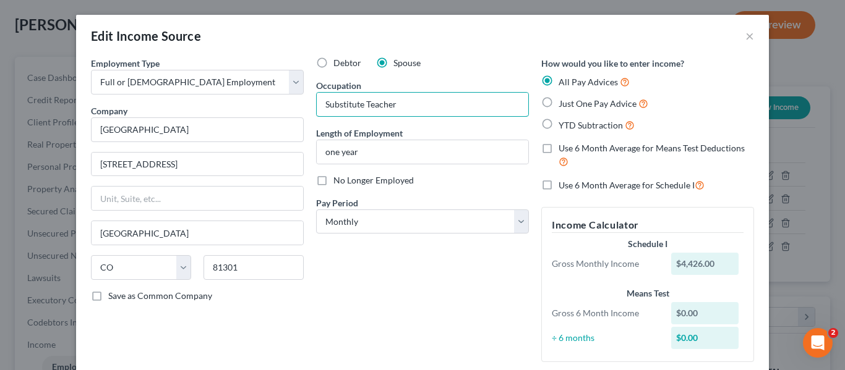
drag, startPoint x: 362, startPoint y: 105, endPoint x: 176, endPoint y: 105, distance: 185.5
click at [176, 105] on div "Employment Type * Select Full or [DEMOGRAPHIC_DATA] Employment Self Employment …" at bounding box center [422, 220] width 675 height 326
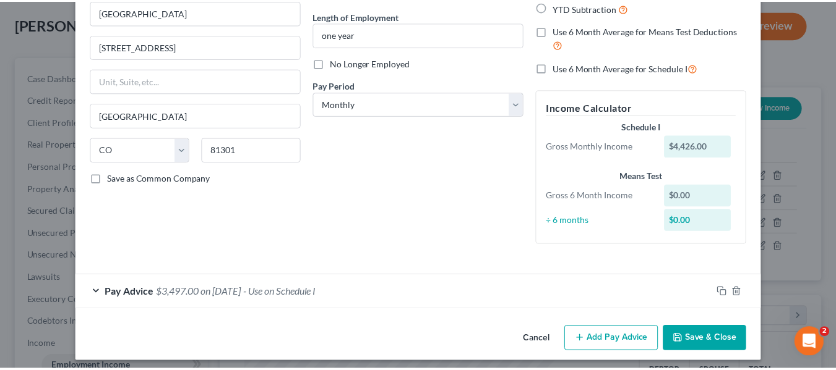
scroll to position [124, 0]
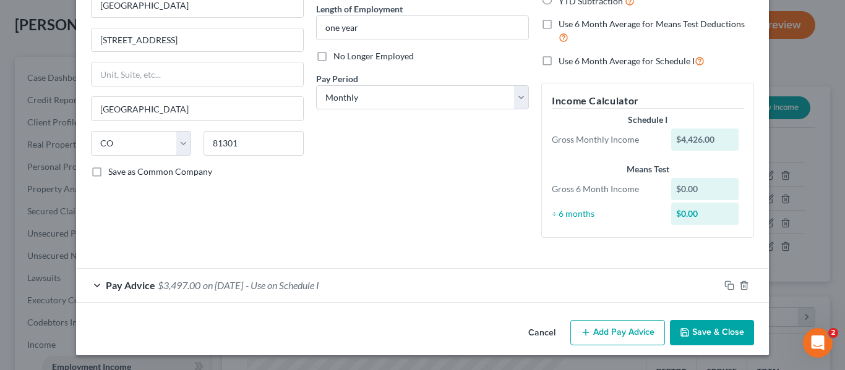
type input "Teacher"
click at [717, 330] on button "Save & Close" at bounding box center [712, 333] width 84 height 26
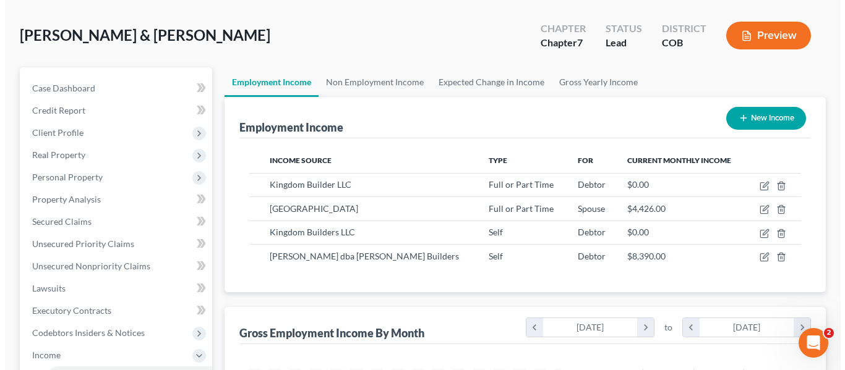
scroll to position [0, 0]
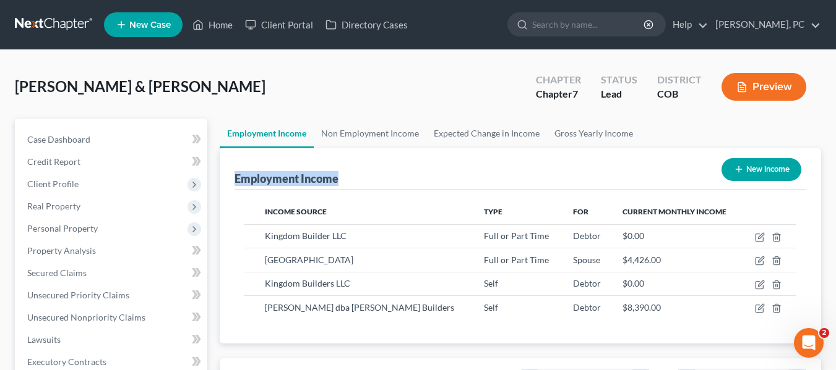
drag, startPoint x: 236, startPoint y: 179, endPoint x: 367, endPoint y: 181, distance: 131.1
click at [382, 181] on div "Employment Income New Income" at bounding box center [519, 168] width 571 height 41
click at [345, 182] on div "Employment Income New Income" at bounding box center [519, 168] width 571 height 41
drag, startPoint x: 338, startPoint y: 180, endPoint x: 233, endPoint y: 179, distance: 105.8
click at [233, 179] on div "Employment Income New Income Income Source Type For Current Monthly Income King…" at bounding box center [520, 246] width 601 height 196
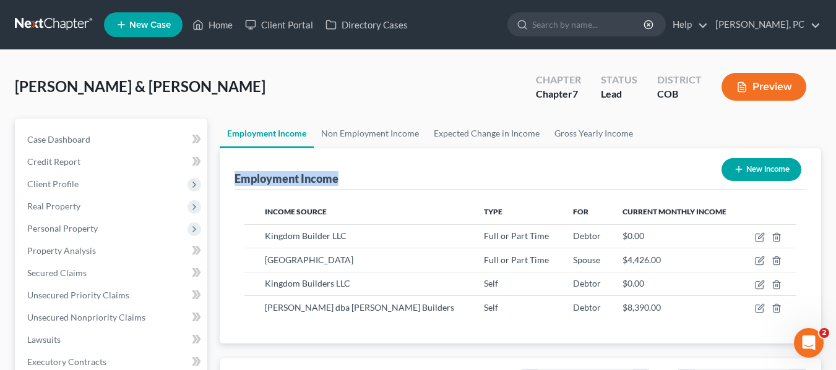
click at [233, 179] on div "Employment Income New Income Income Source Type For Current Monthly Income King…" at bounding box center [520, 246] width 601 height 196
click at [353, 174] on div "Employment Income New Income" at bounding box center [519, 168] width 571 height 41
click at [385, 96] on div "[PERSON_NAME] & [PERSON_NAME] Upgraded Chapter Chapter 7 Status Lead District C…" at bounding box center [418, 92] width 806 height 54
drag, startPoint x: 583, startPoint y: 5, endPoint x: 586, endPoint y: 29, distance: 24.2
click at [583, 28] on nav "Home New Case Client Portal Directory Cases [PERSON_NAME], PC [PERSON_NAME][EMA…" at bounding box center [418, 24] width 836 height 49
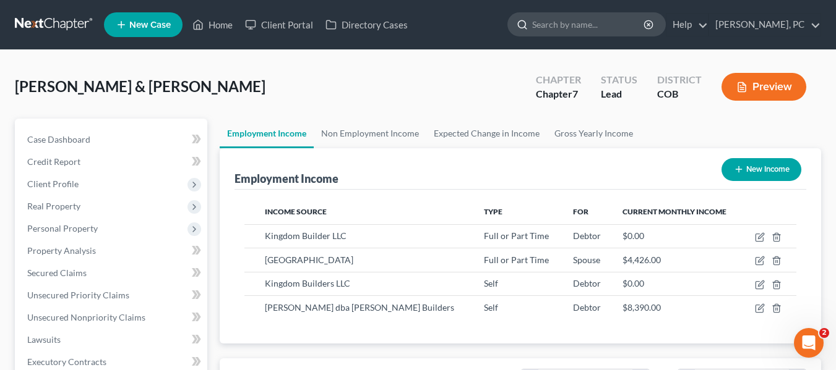
click at [585, 25] on input "search" at bounding box center [588, 24] width 113 height 23
type input "huddy"
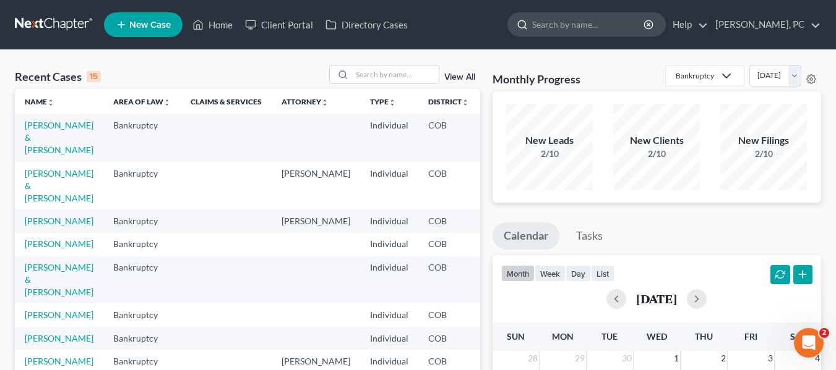
click at [583, 30] on input "search" at bounding box center [588, 24] width 113 height 23
type input "huddy"
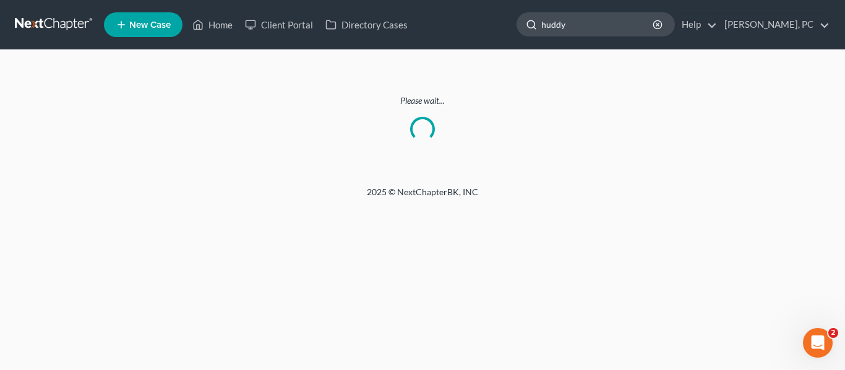
click at [628, 23] on input "huddy" at bounding box center [597, 24] width 113 height 23
click at [206, 25] on link "Home" at bounding box center [212, 25] width 53 height 22
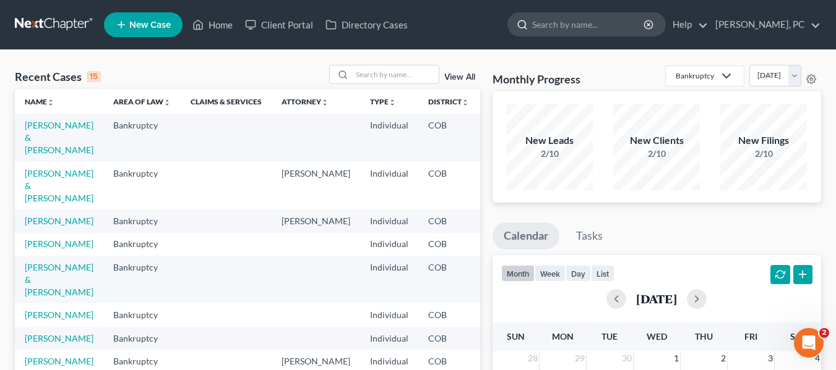
click at [589, 35] on input "search" at bounding box center [588, 24] width 113 height 23
type input "espensen"
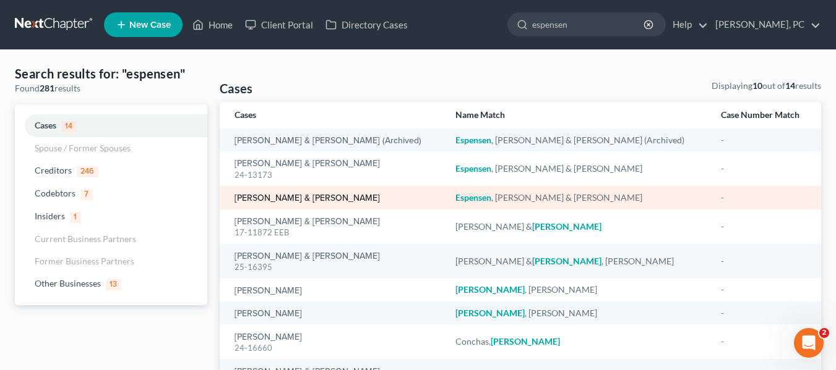
click at [295, 199] on link "[PERSON_NAME] & [PERSON_NAME]" at bounding box center [306, 198] width 145 height 9
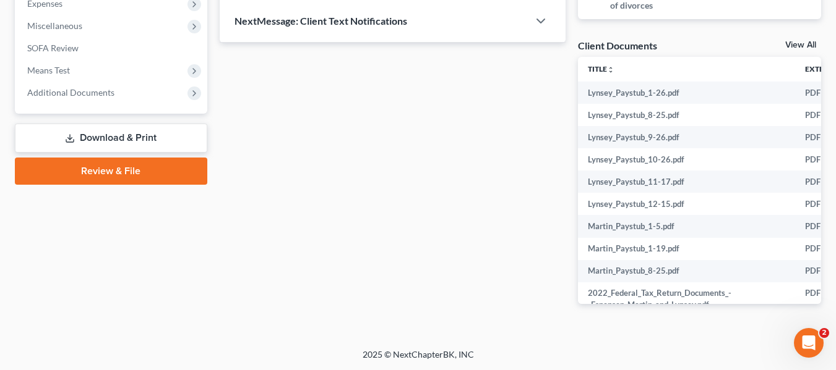
scroll to position [426, 0]
click at [84, 136] on link "Download & Print" at bounding box center [111, 137] width 192 height 29
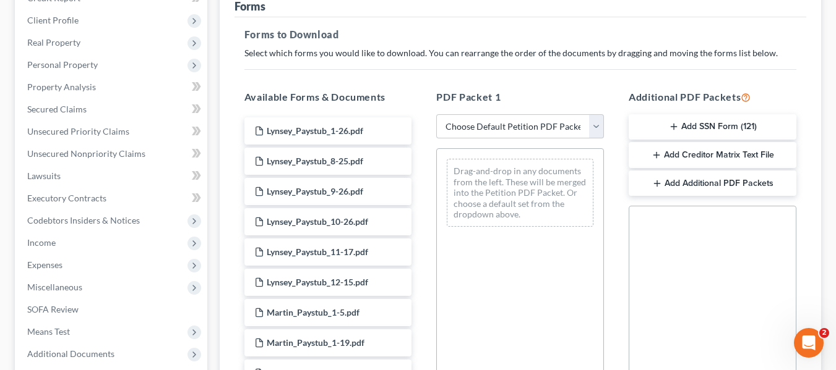
scroll to position [186, 0]
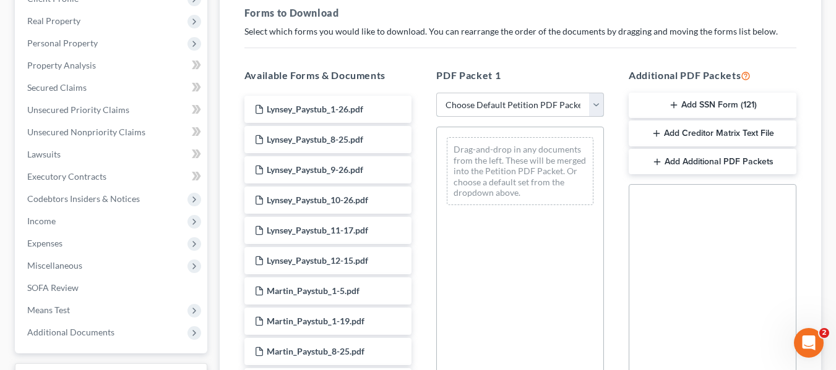
click at [528, 107] on select "Choose Default Petition PDF Packet Complete Bankruptcy Petition (all forms and …" at bounding box center [520, 105] width 168 height 25
select select "0"
click at [436, 93] on select "Choose Default Petition PDF Packet Complete Bankruptcy Petition (all forms and …" at bounding box center [520, 105] width 168 height 25
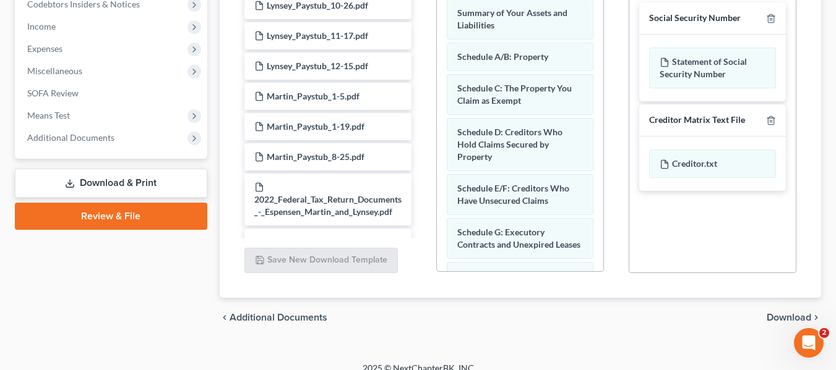
scroll to position [395, 0]
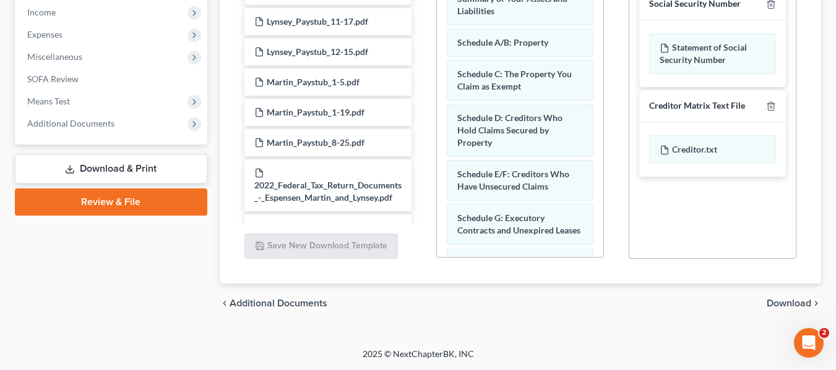
click at [785, 302] on span "Download" at bounding box center [788, 304] width 45 height 10
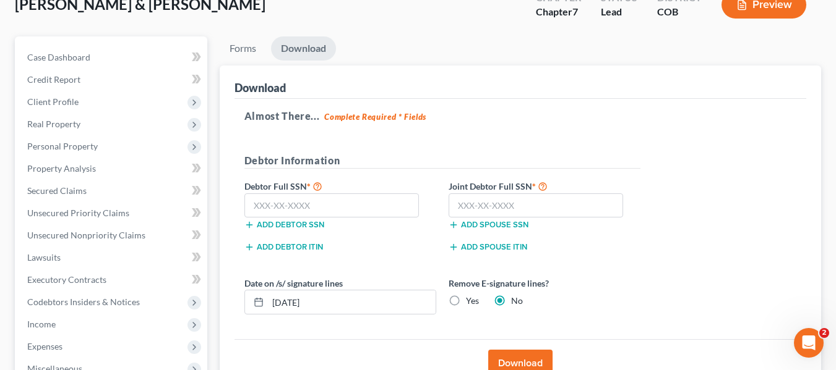
scroll to position [101, 0]
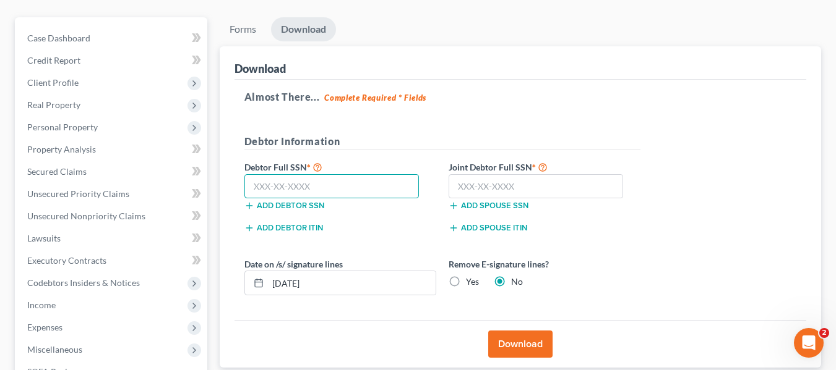
click at [313, 182] on input "text" at bounding box center [331, 186] width 175 height 25
type input "9"
click at [347, 185] on input "text" at bounding box center [331, 186] width 175 height 25
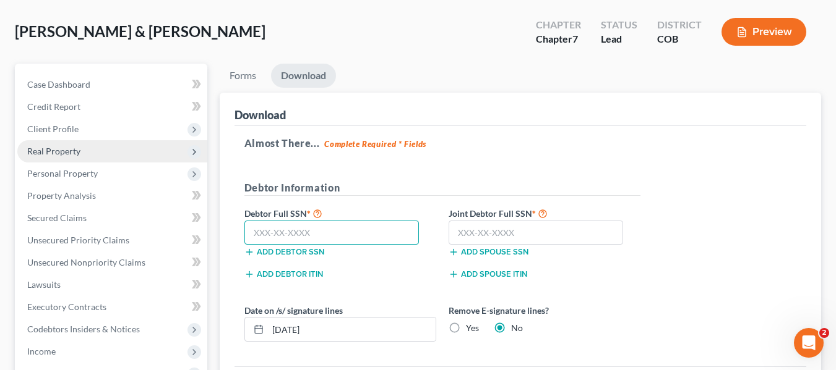
scroll to position [62, 0]
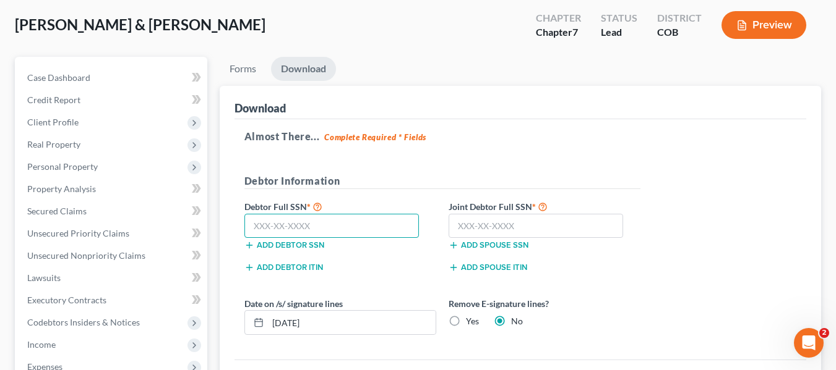
click at [369, 221] on input "text" at bounding box center [331, 226] width 175 height 25
type input "045-21-9500"
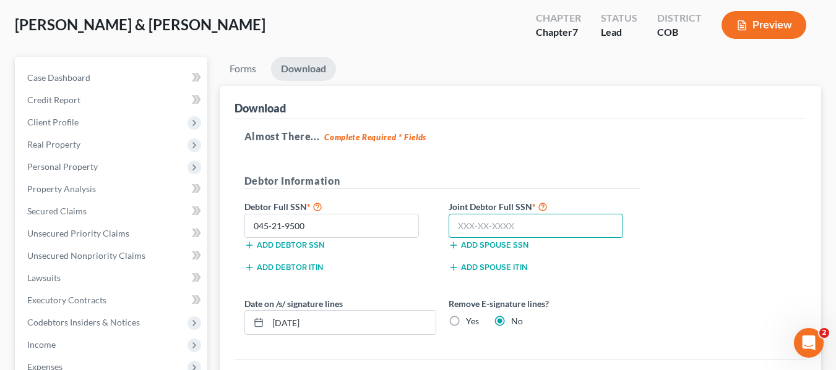
click at [484, 214] on input "text" at bounding box center [535, 226] width 175 height 25
type input "629-07-0625"
click at [771, 189] on div "Almost There... Complete Required * Fields Debtor Information Debtor Full SSN *…" at bounding box center [519, 239] width 571 height 241
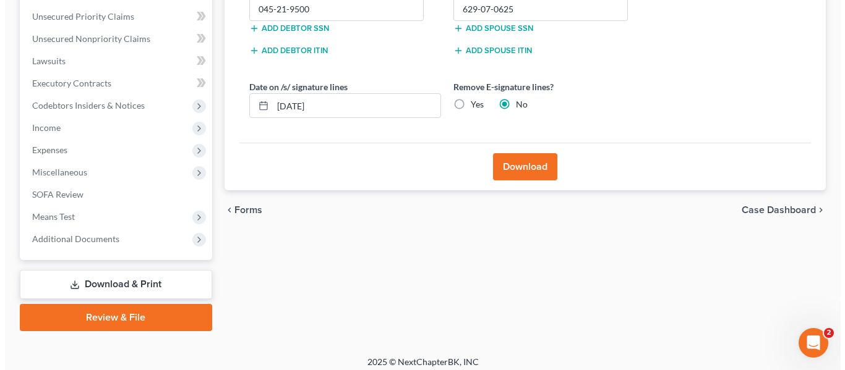
scroll to position [287, 0]
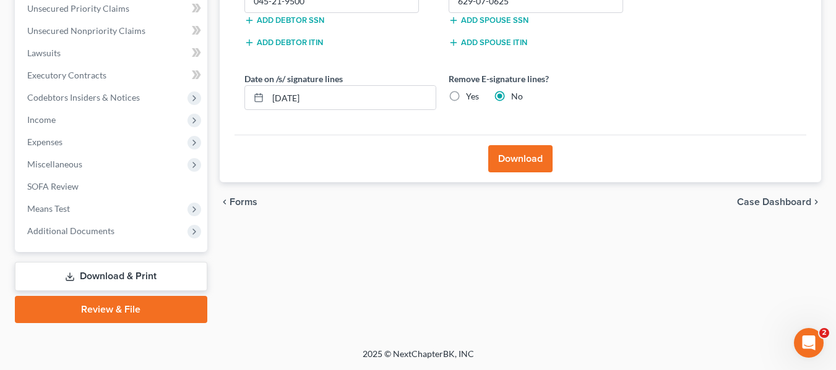
click at [519, 156] on button "Download" at bounding box center [520, 158] width 64 height 27
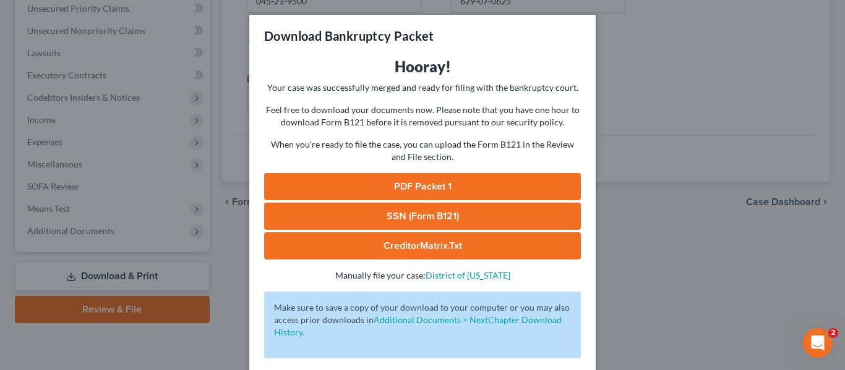
scroll to position [55, 0]
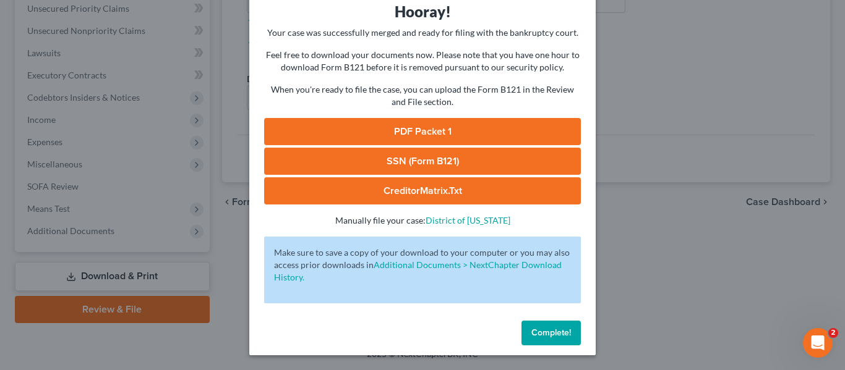
click at [397, 134] on link "PDF Packet 1" at bounding box center [422, 131] width 317 height 27
